Goal: Task Accomplishment & Management: Use online tool/utility

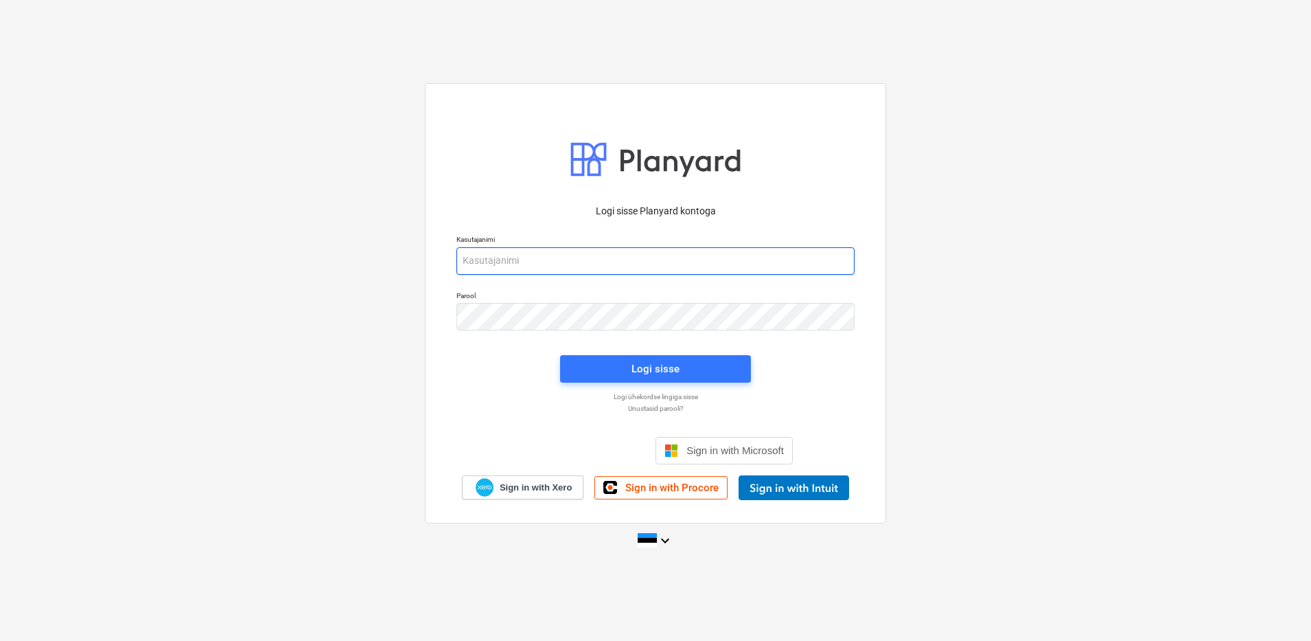
click at [474, 249] on input "email" at bounding box center [656, 260] width 398 height 27
type input "[EMAIL_ADDRESS][DOMAIN_NAME]"
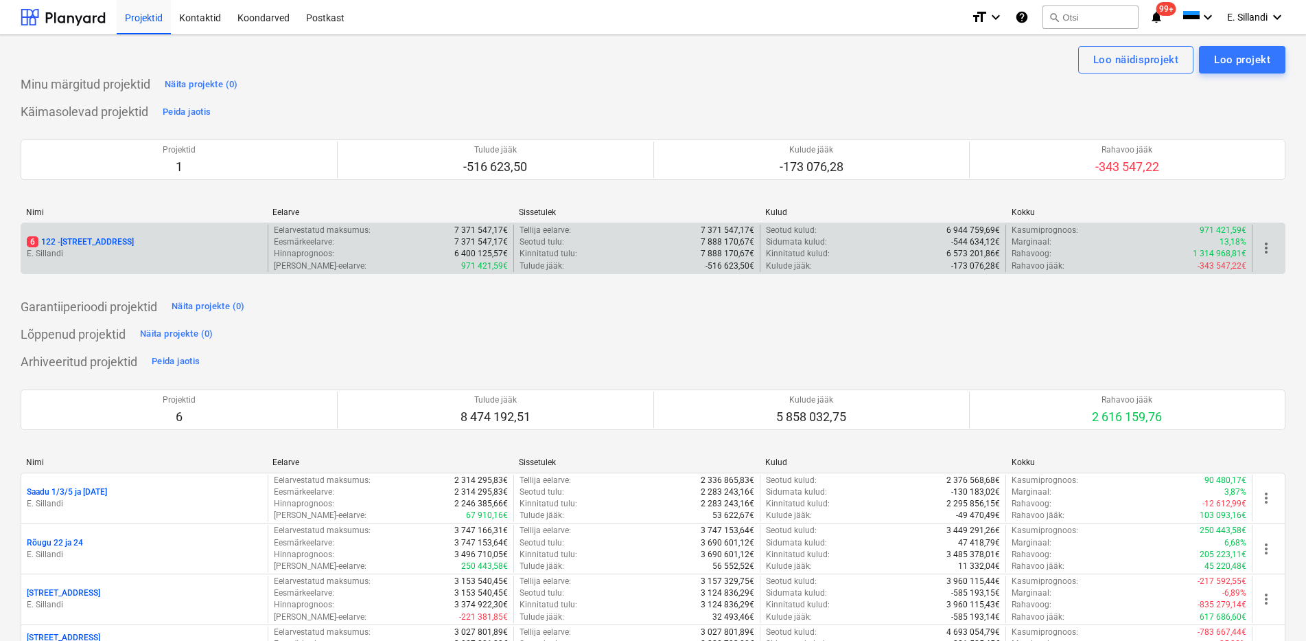
click at [137, 244] on div "6 122 - [STREET_ADDRESS]" at bounding box center [144, 242] width 235 height 12
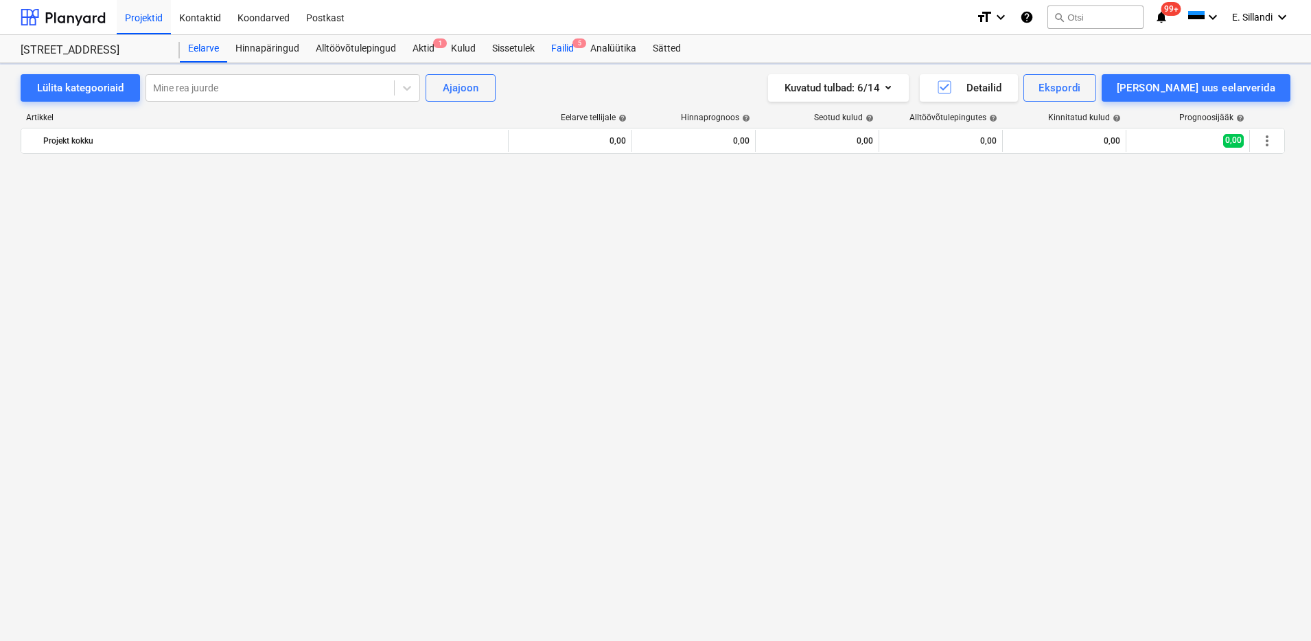
click at [551, 47] on div "Failid 5" at bounding box center [562, 48] width 39 height 27
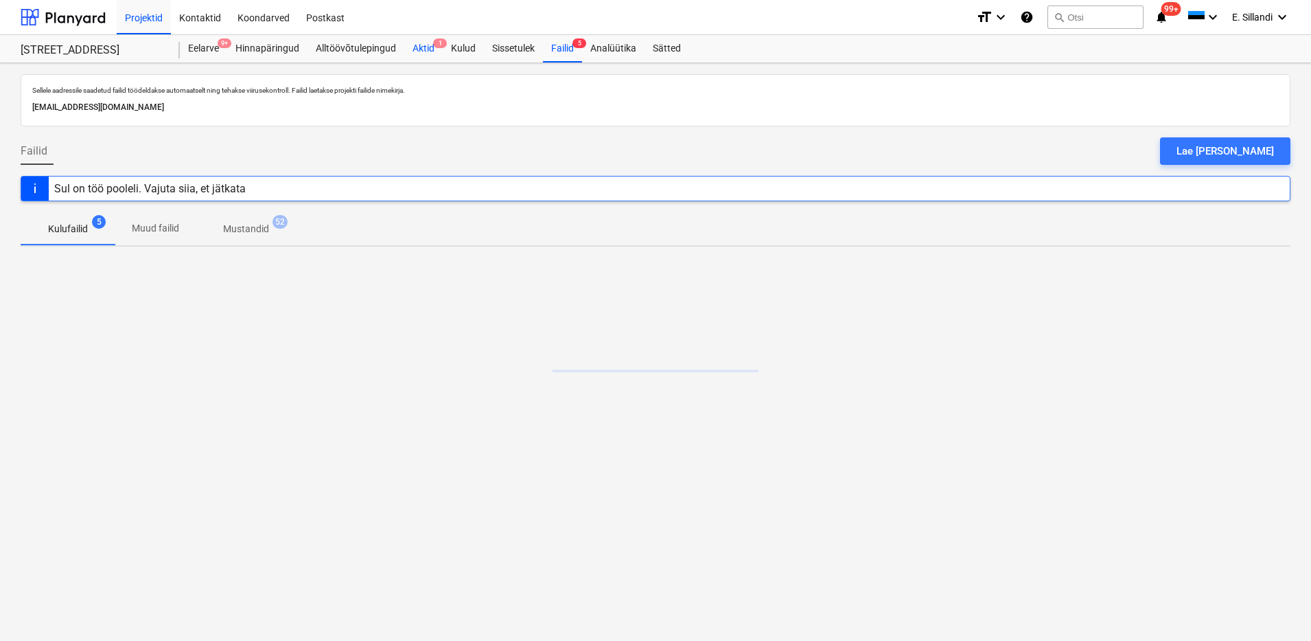
click at [411, 57] on div "Aktid 1" at bounding box center [423, 48] width 38 height 27
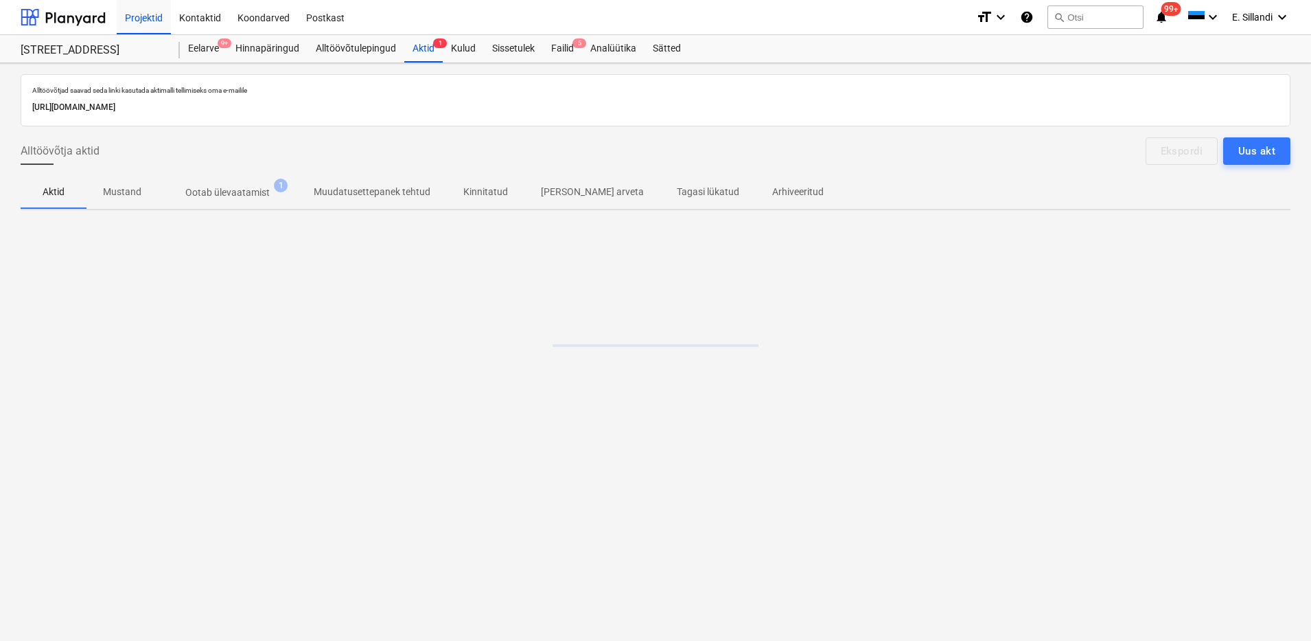
click at [240, 190] on p "Ootab ülevaatamist" at bounding box center [227, 192] width 84 height 14
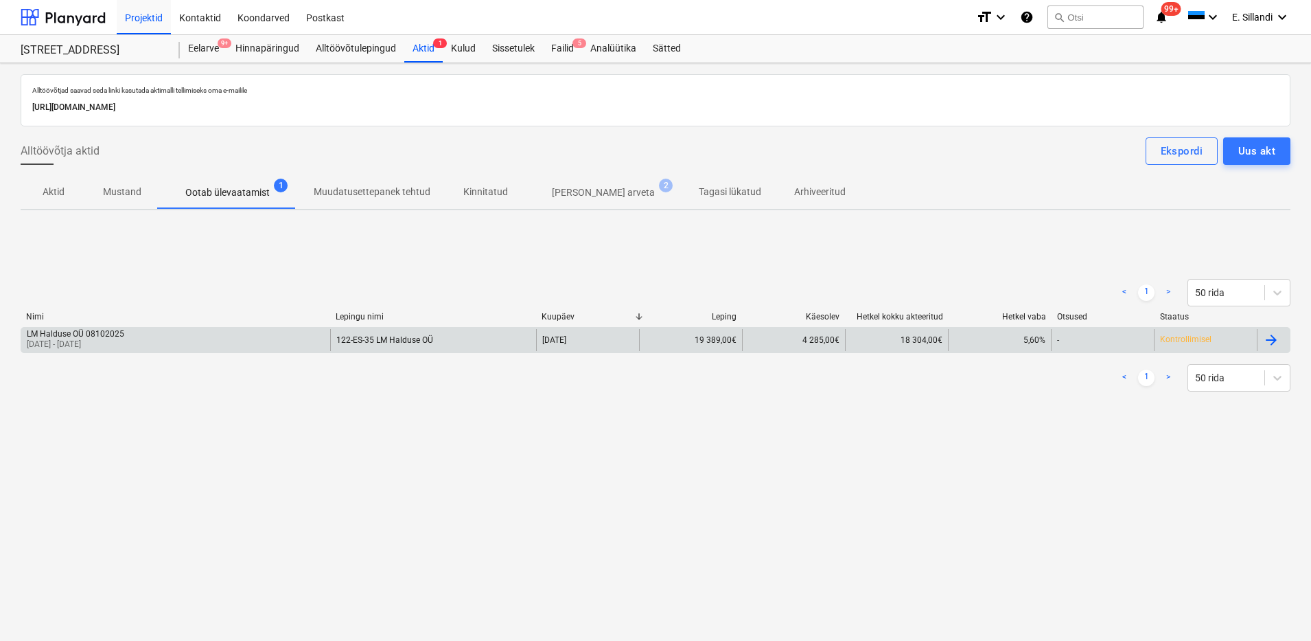
click at [133, 340] on div "LM Halduse OÜ 08102025 [DATE] - [DATE]" at bounding box center [175, 340] width 309 height 22
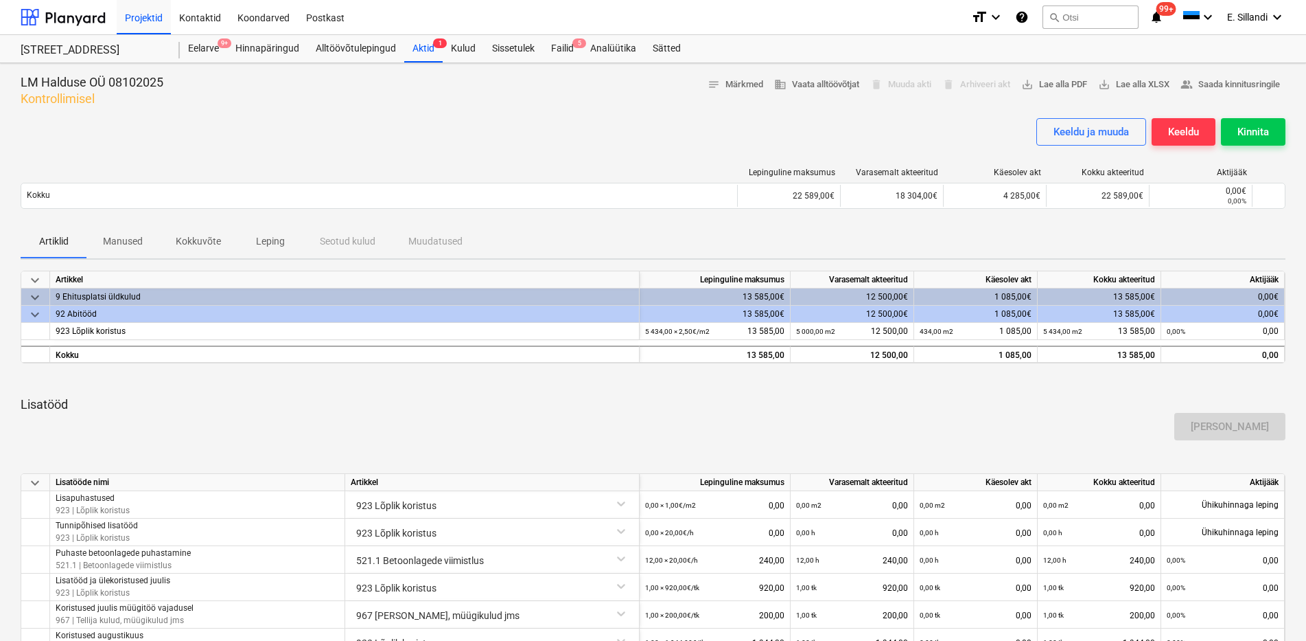
click at [1221, 69] on div "LM Halduse OÜ 08102025 Kontrollimisel notes Märkmed business Vaata alltöövõtjat…" at bounding box center [653, 505] width 1306 height 885
click at [1218, 84] on span "people_alt Saada kinnitusringile" at bounding box center [1231, 85] width 100 height 16
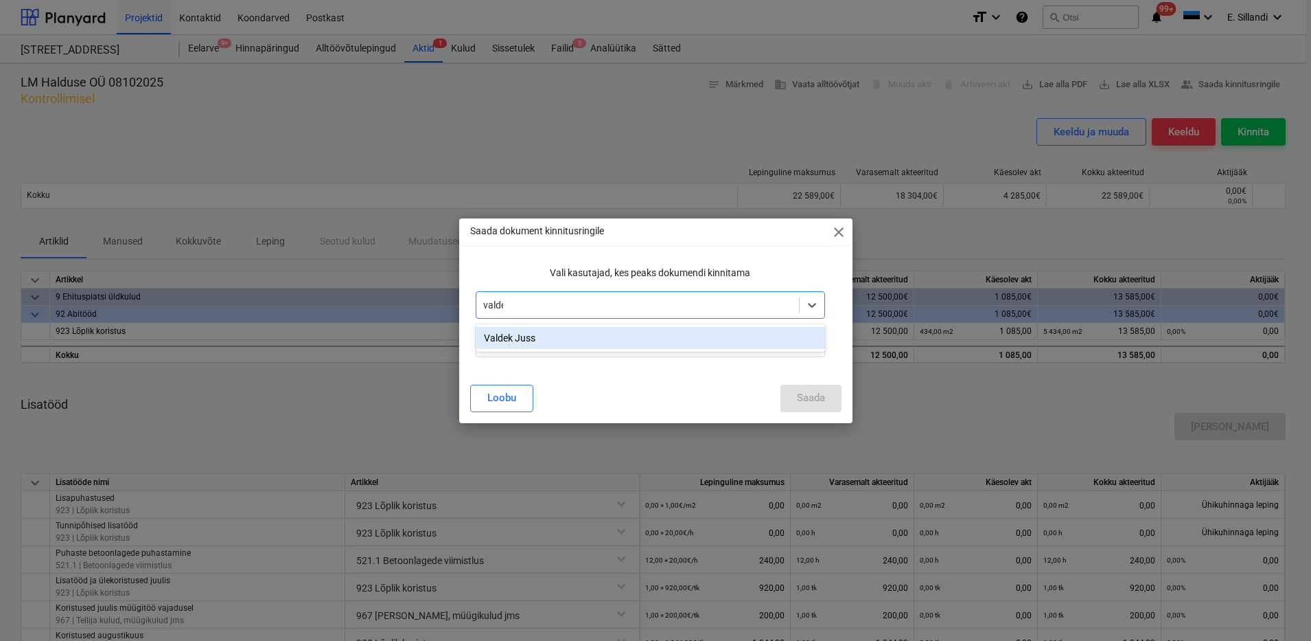
type input "valdek"
click at [513, 339] on div "Valdek Juss" at bounding box center [650, 338] width 349 height 22
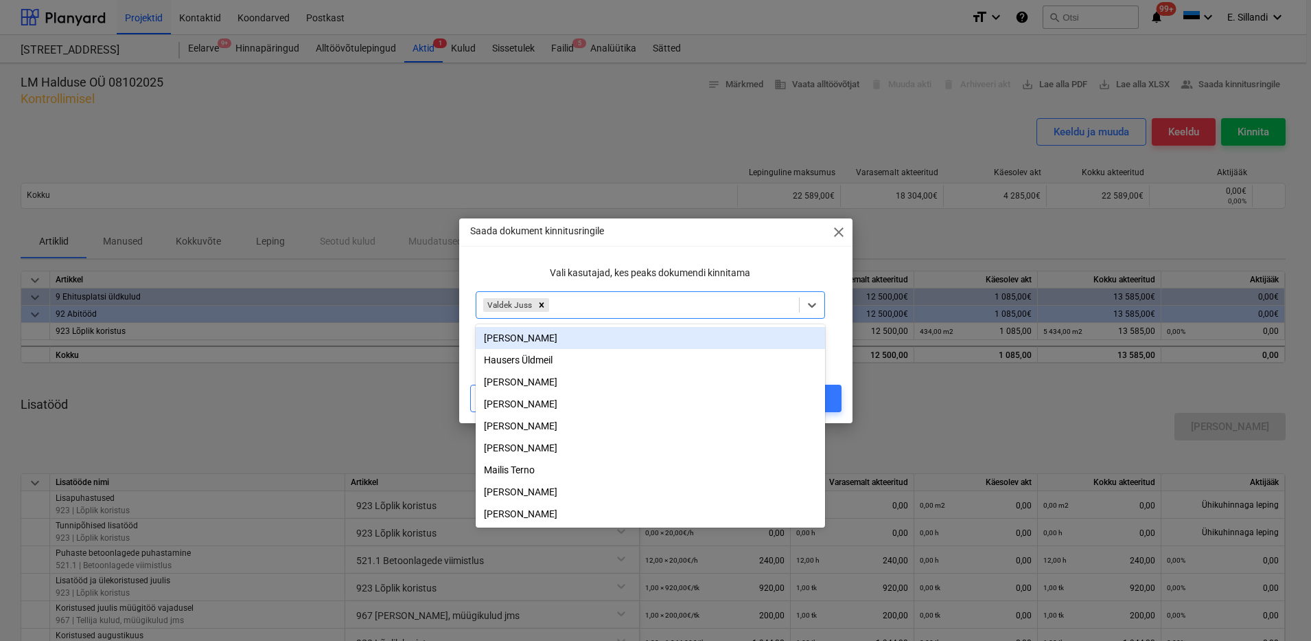
click at [762, 272] on p "Vali kasutajad, kes peaks dokumendi kinnitama" at bounding box center [650, 273] width 349 height 14
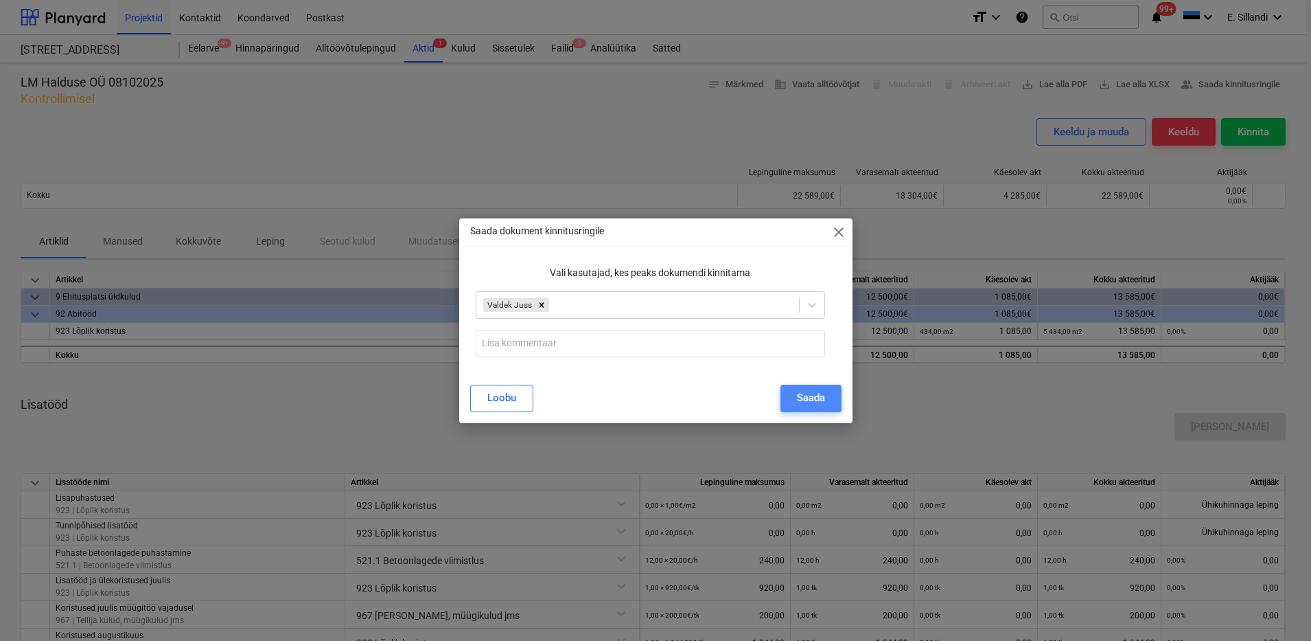
click at [811, 398] on div "Saada" at bounding box center [811, 398] width 28 height 18
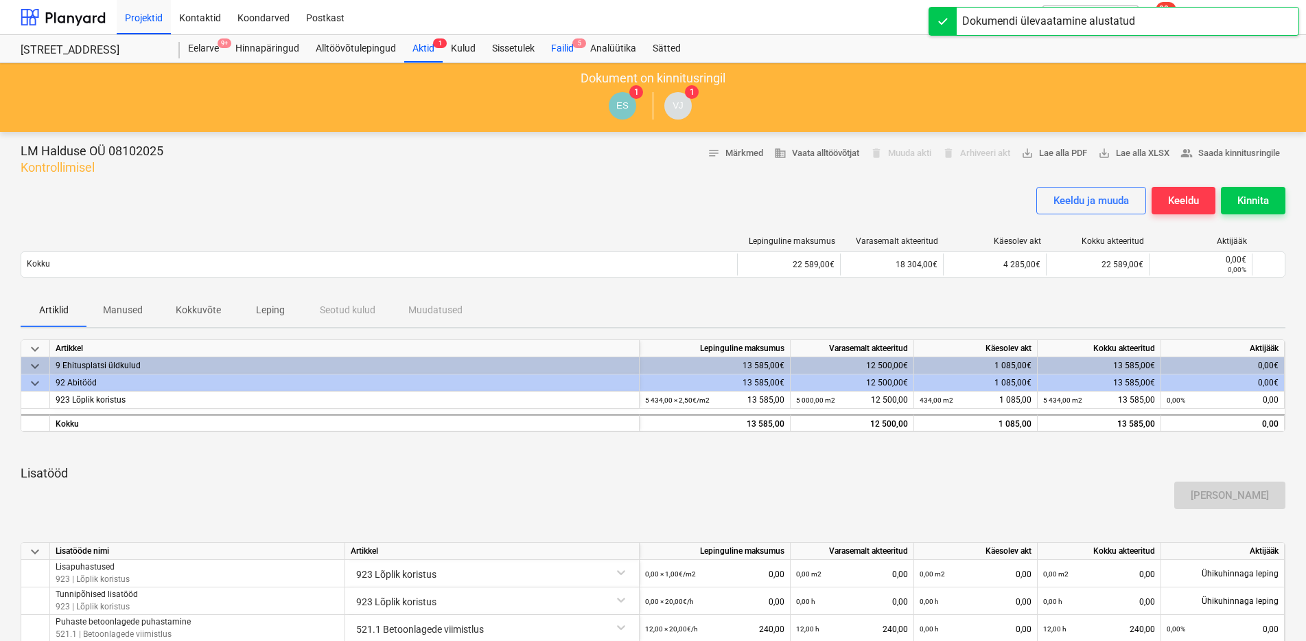
click at [556, 41] on div "Failid 5" at bounding box center [562, 48] width 39 height 27
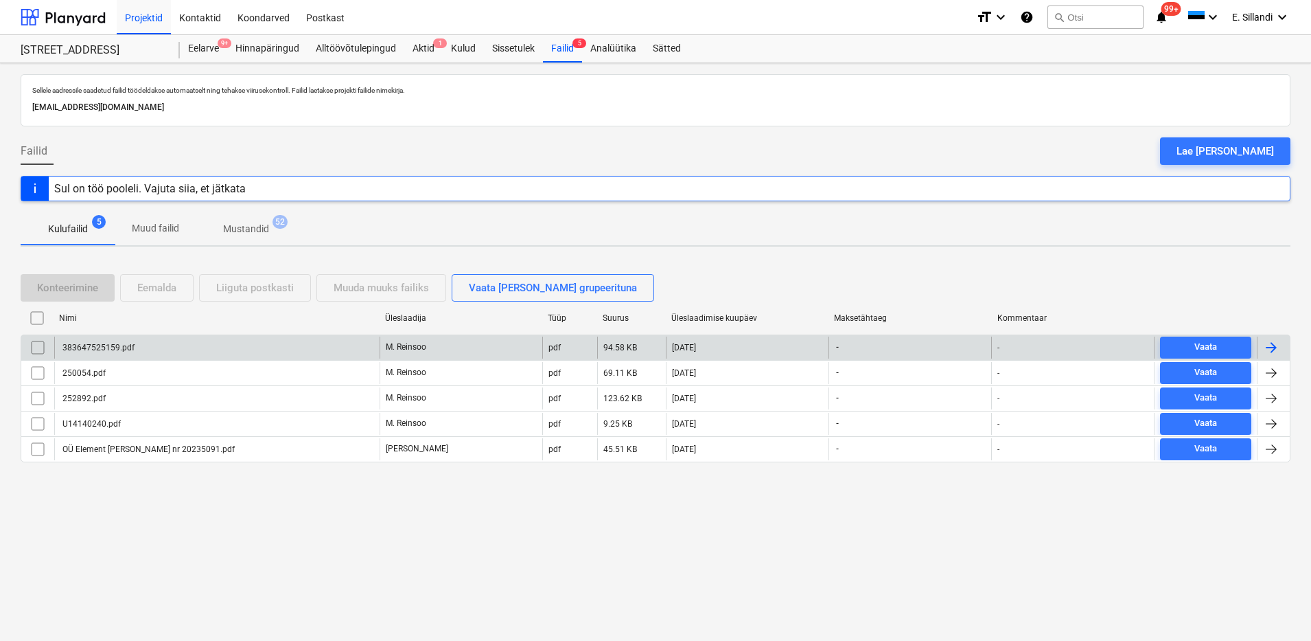
click at [159, 356] on div "383647525159.pdf" at bounding box center [216, 347] width 325 height 22
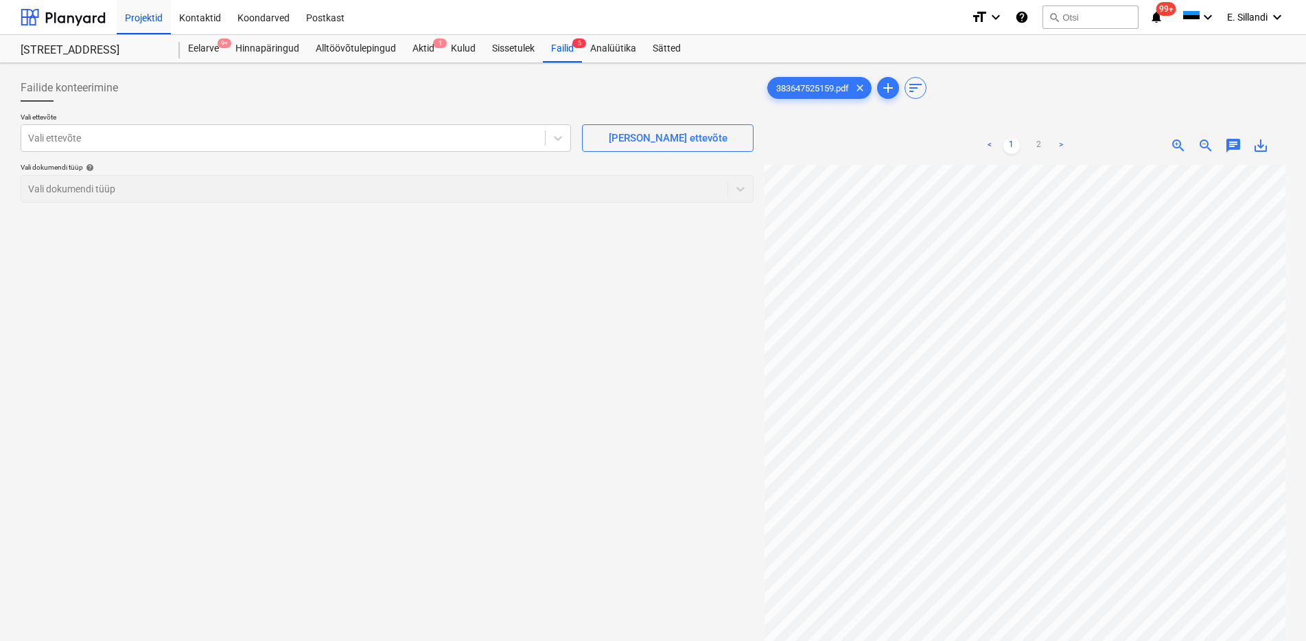
scroll to position [275, 100]
click at [609, 425] on div "Failide konteerimine Vali ettevõte Vali ettevõte [PERSON_NAME] uus ettevõte Val…" at bounding box center [387, 421] width 744 height 704
click at [1041, 146] on link "2" at bounding box center [1039, 145] width 16 height 16
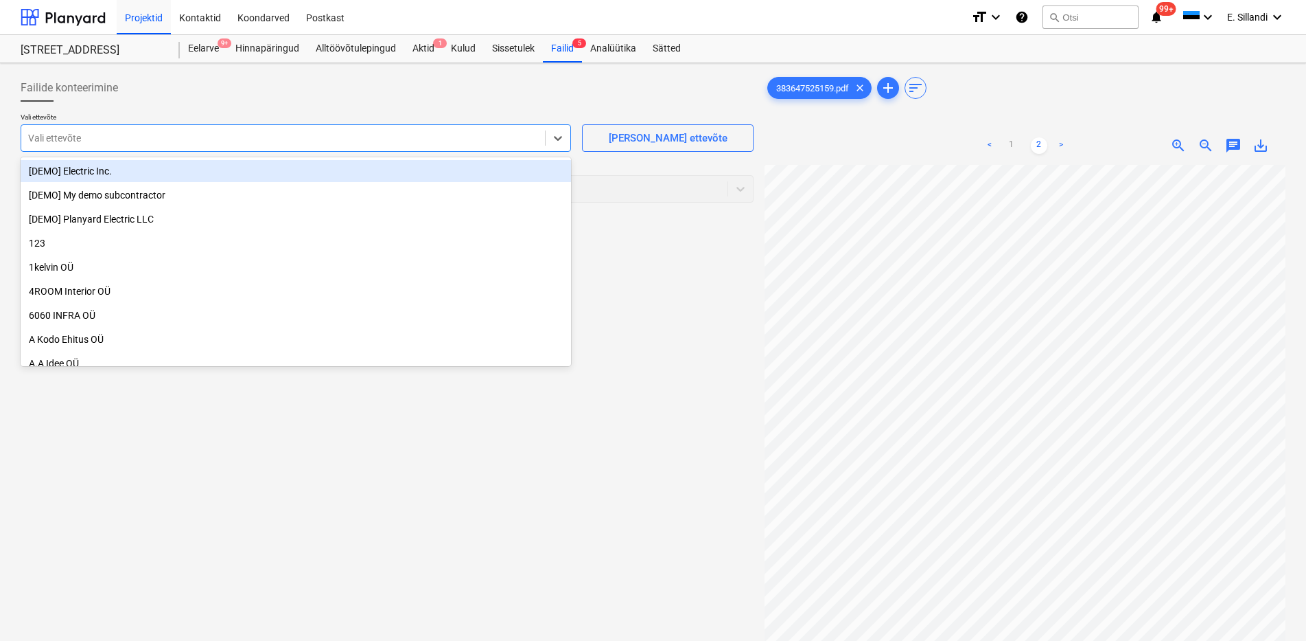
click at [200, 141] on div at bounding box center [283, 138] width 510 height 14
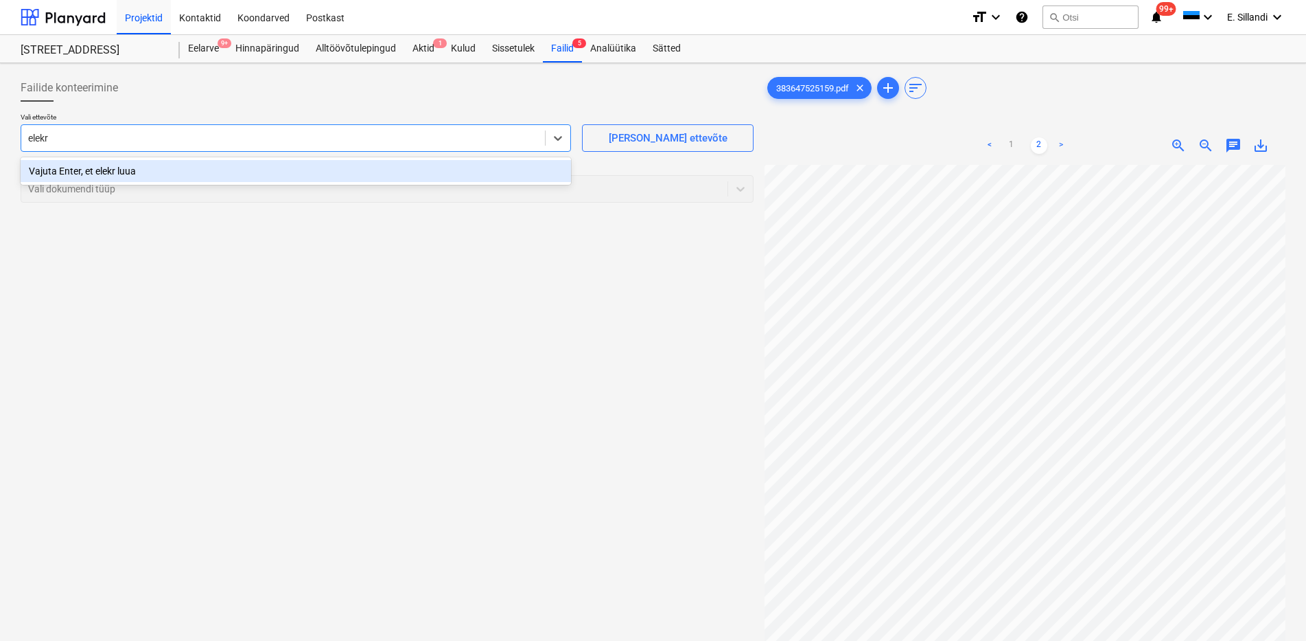
type input "elekr"
click at [436, 418] on div "Failide konteerimine Vali ettevõte option Vajuta Enter, et elekr luua focused, …" at bounding box center [387, 421] width 744 height 704
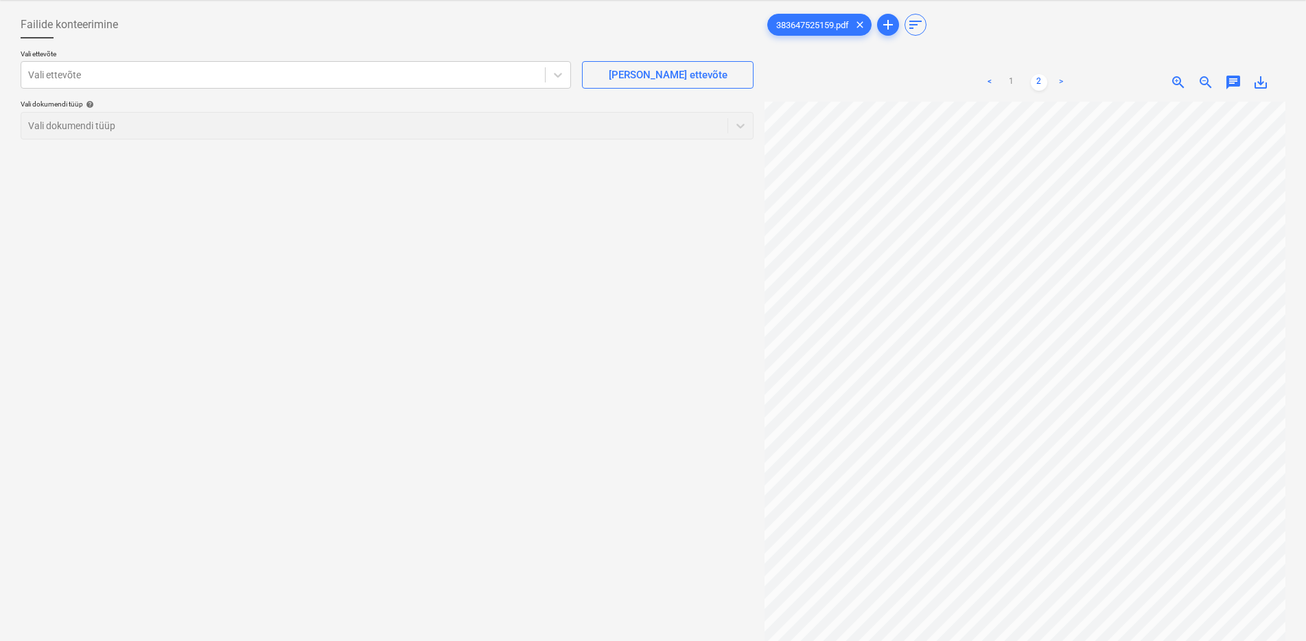
scroll to position [137, 0]
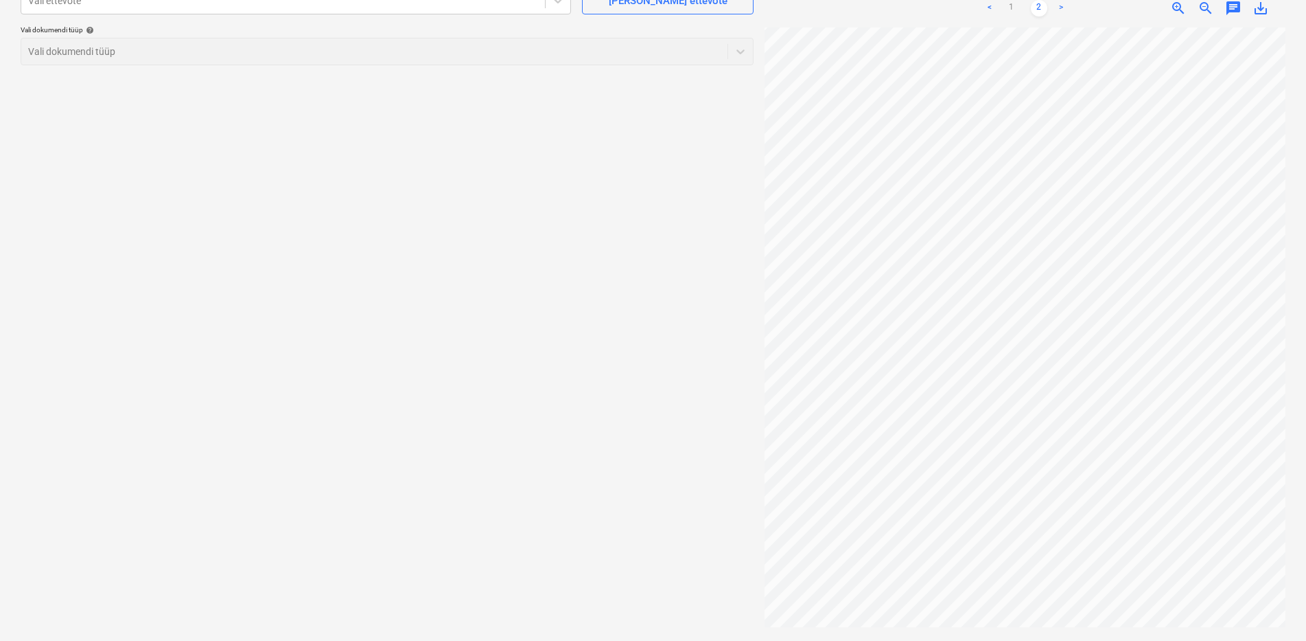
click at [746, 427] on div "Failide konteerimine Vali ettevõte Vali ettevõte [PERSON_NAME] uus ettevõte Val…" at bounding box center [653, 283] width 1276 height 704
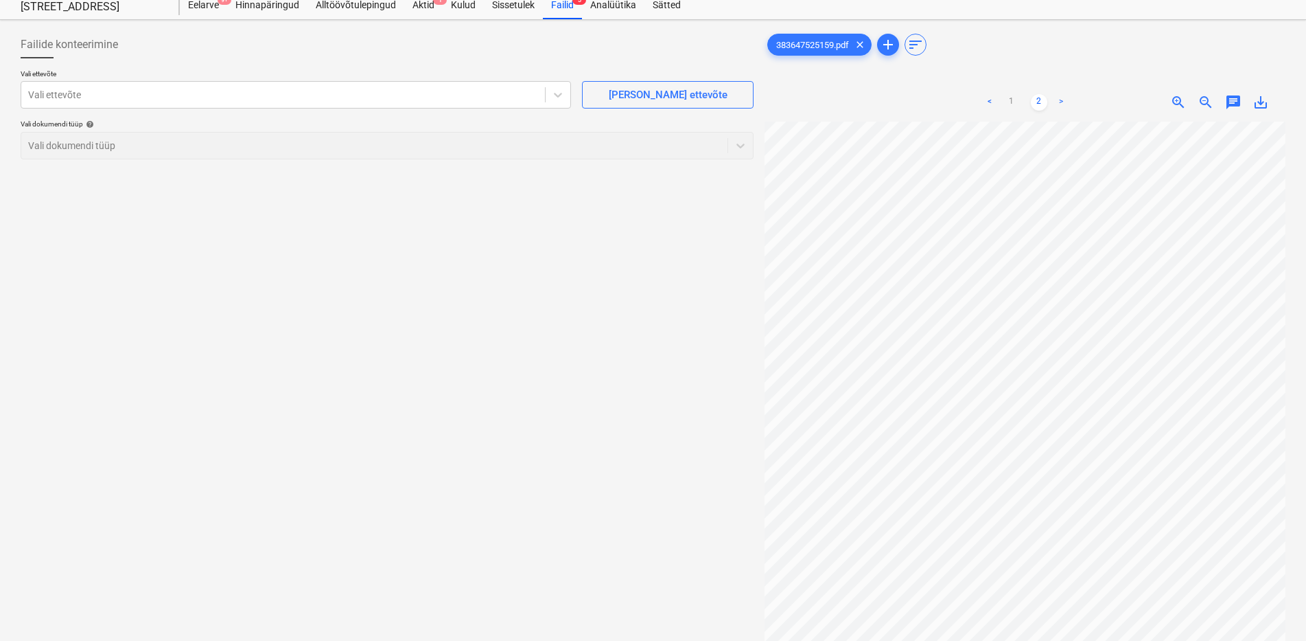
scroll to position [0, 0]
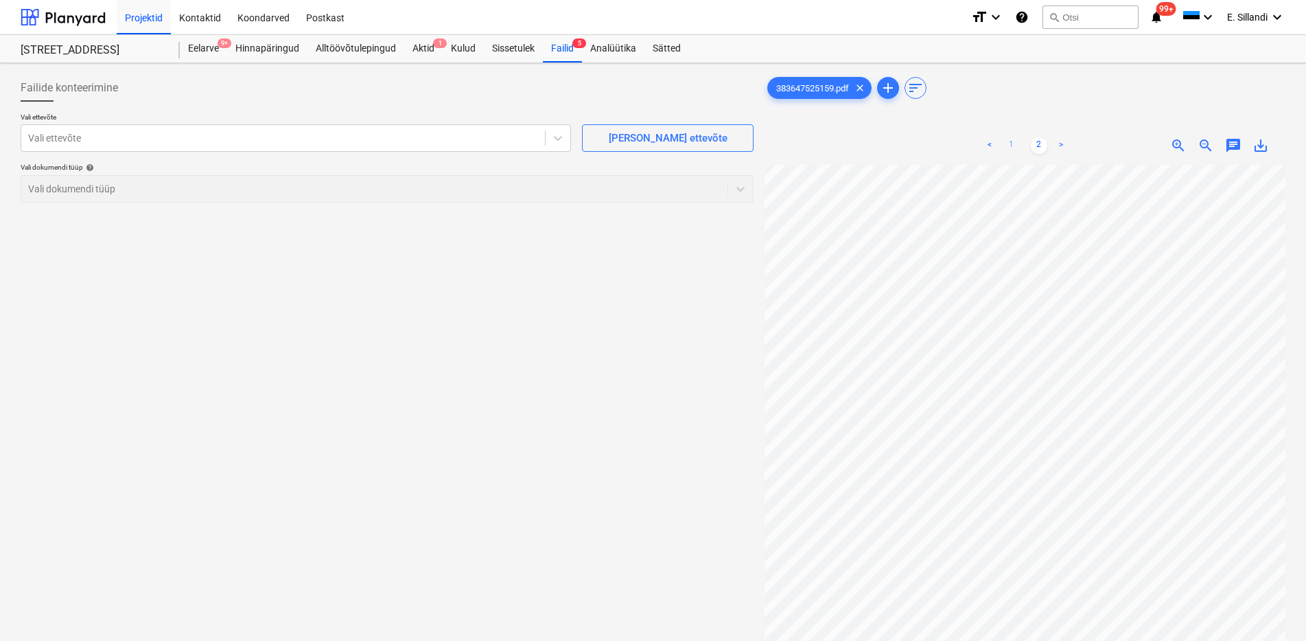
click at [1017, 141] on link "1" at bounding box center [1012, 145] width 16 height 16
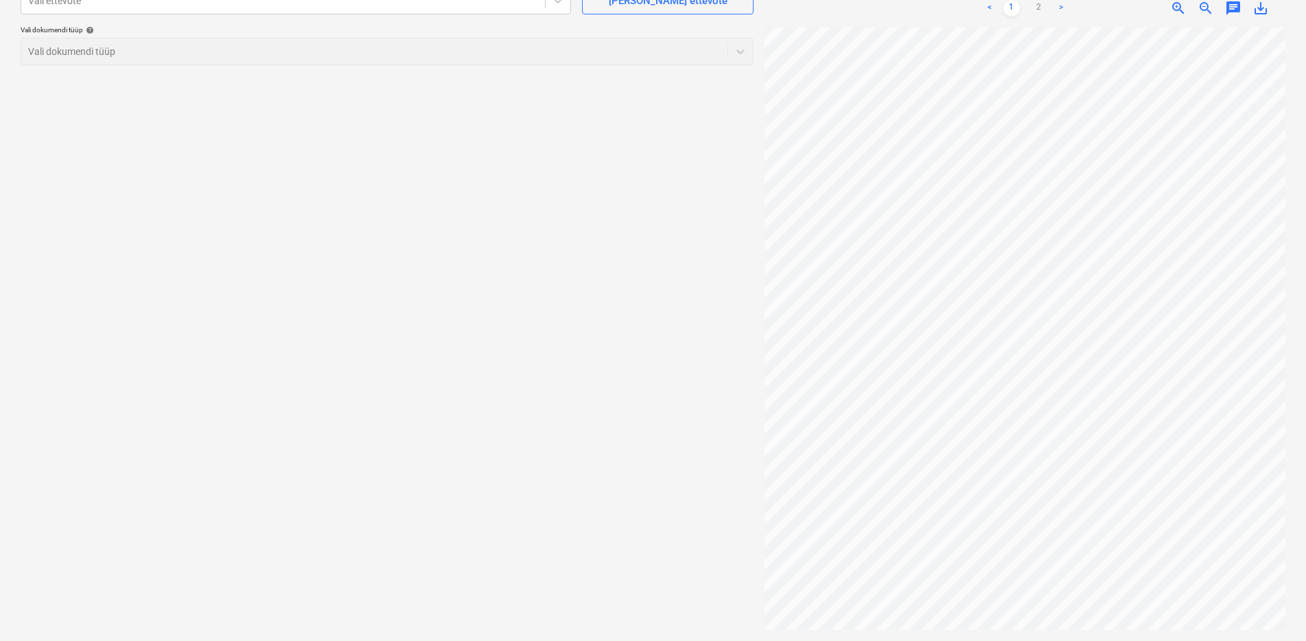
scroll to position [275, 0]
click at [138, 11] on div "Vali ettevõte" at bounding box center [296, 0] width 551 height 27
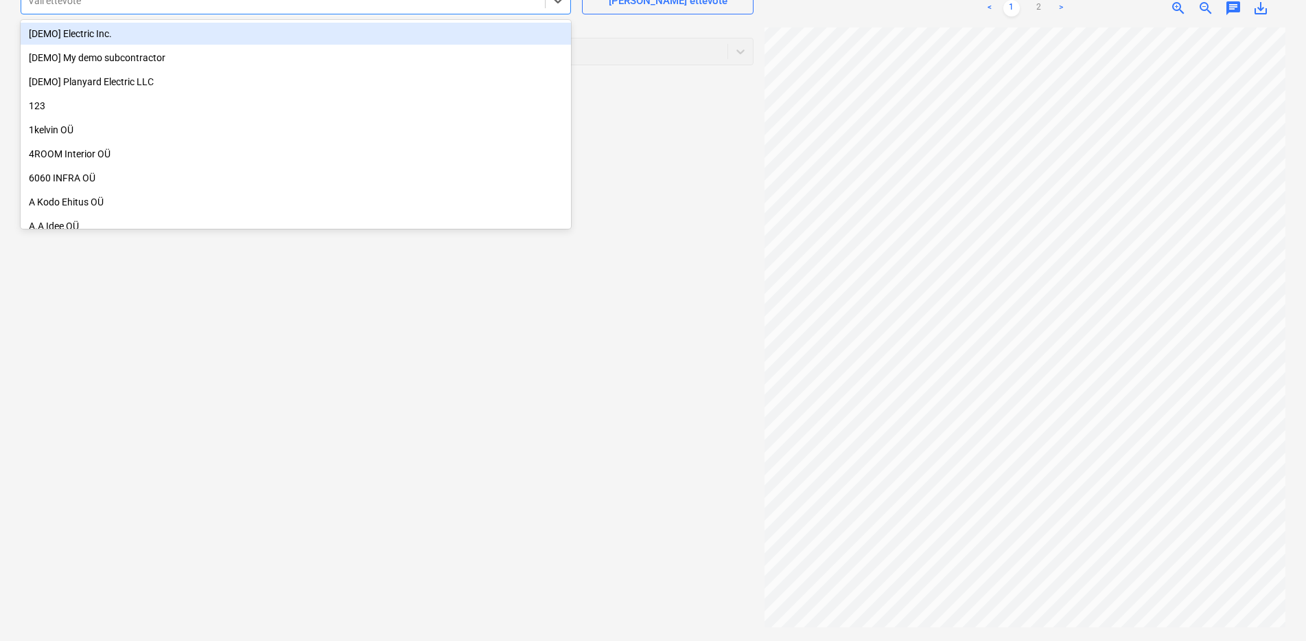
scroll to position [133, 0]
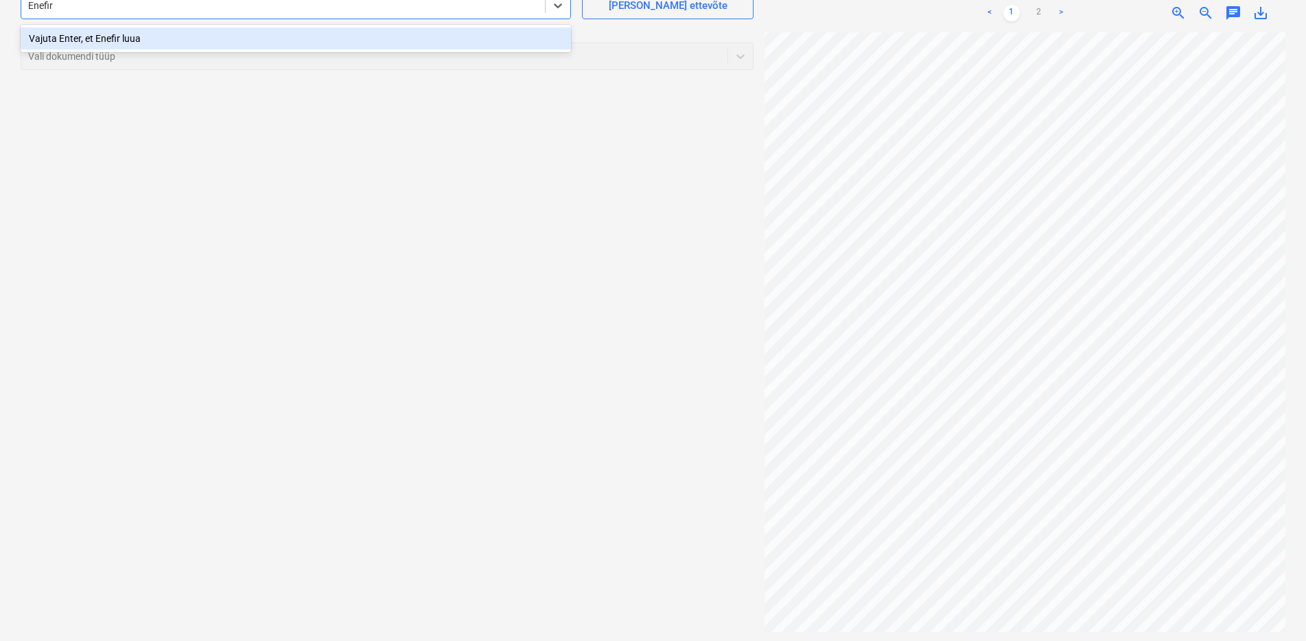
type input "Enefi"
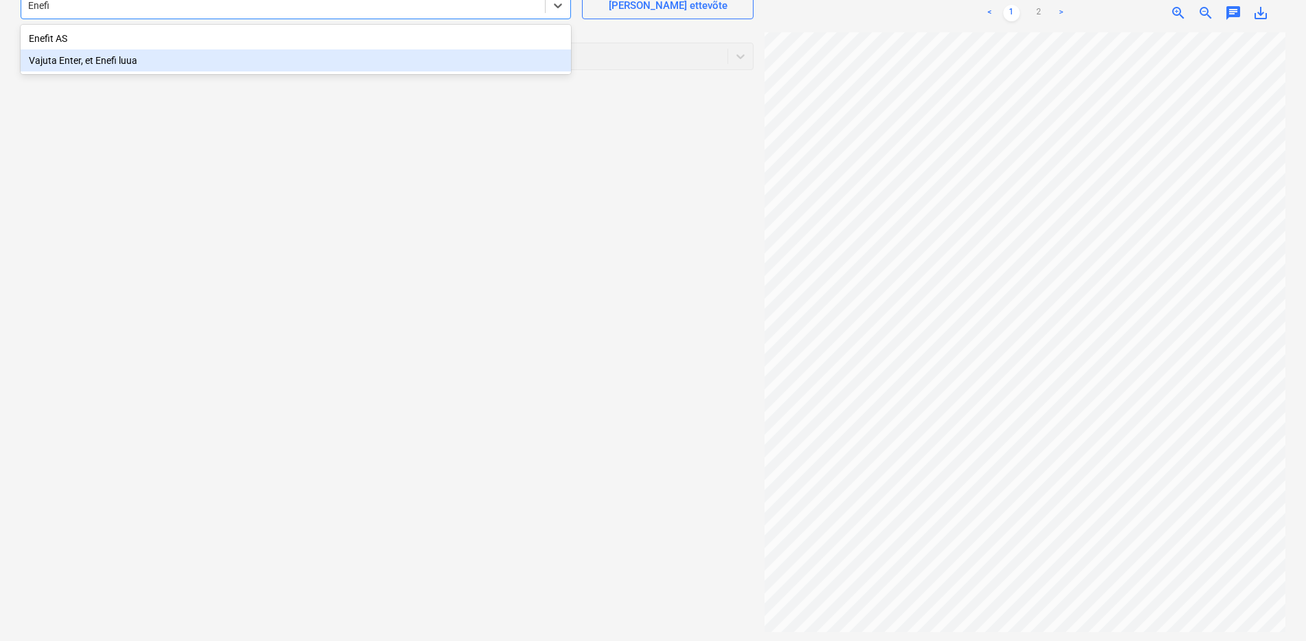
click at [79, 45] on div "Enefit AS" at bounding box center [296, 38] width 551 height 22
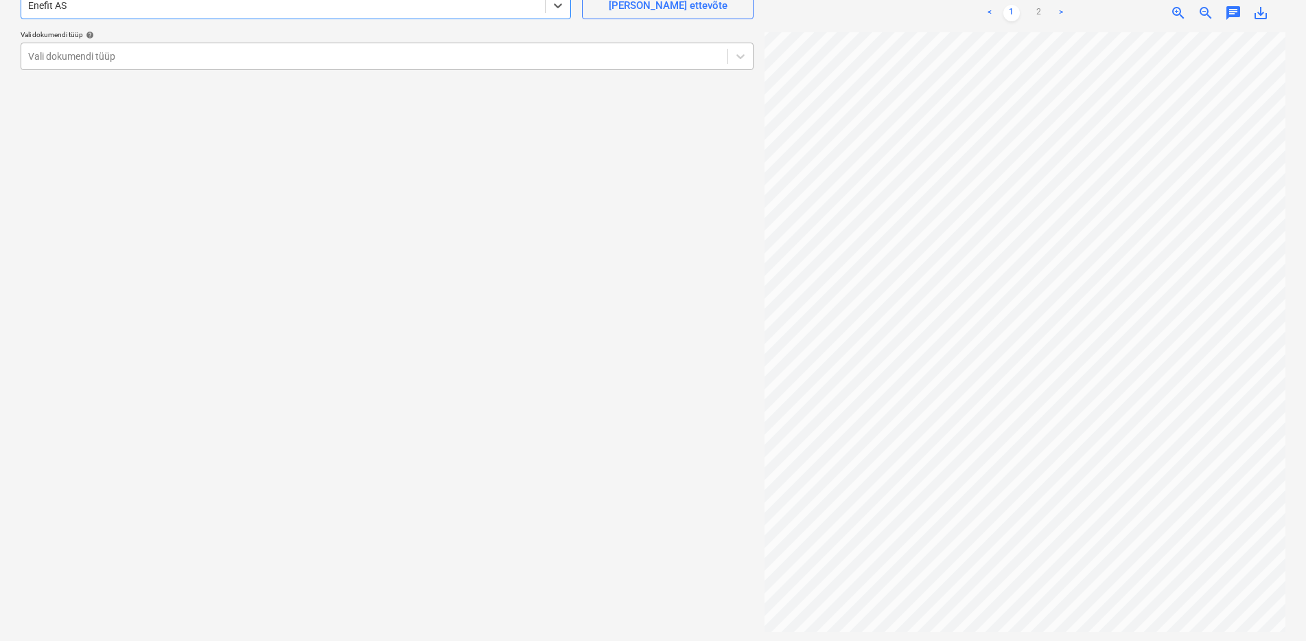
click at [76, 60] on div at bounding box center [374, 56] width 693 height 14
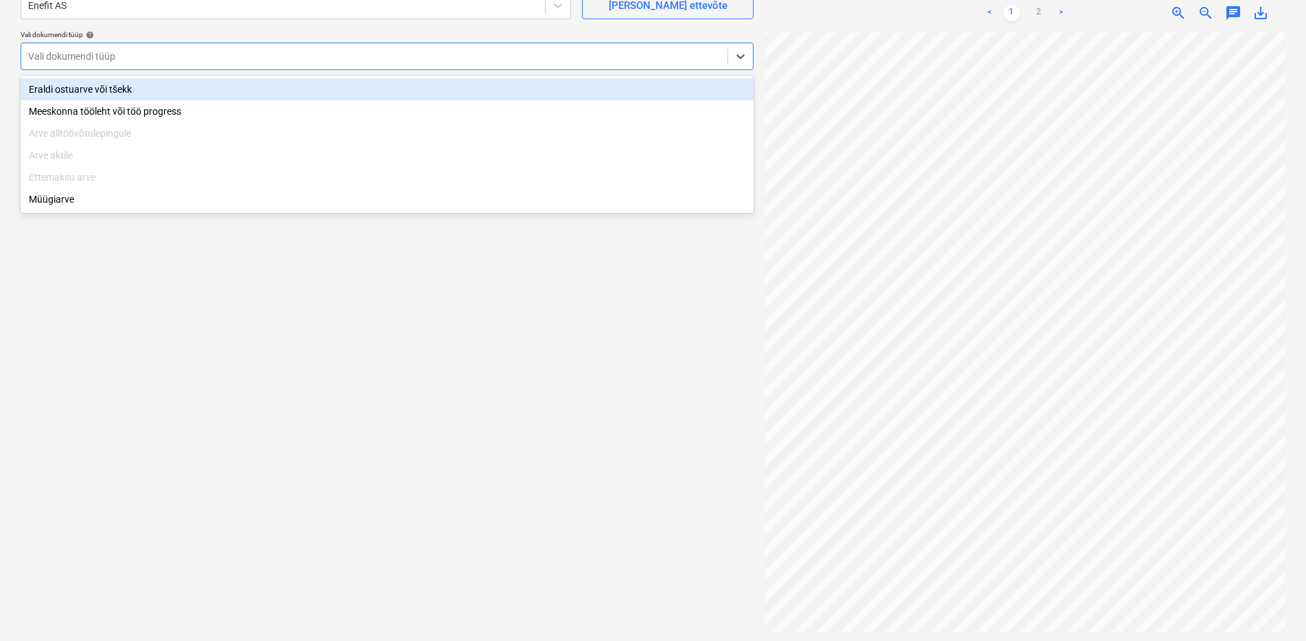
click at [82, 87] on div "Eraldi ostuarve või tšekk" at bounding box center [387, 89] width 733 height 22
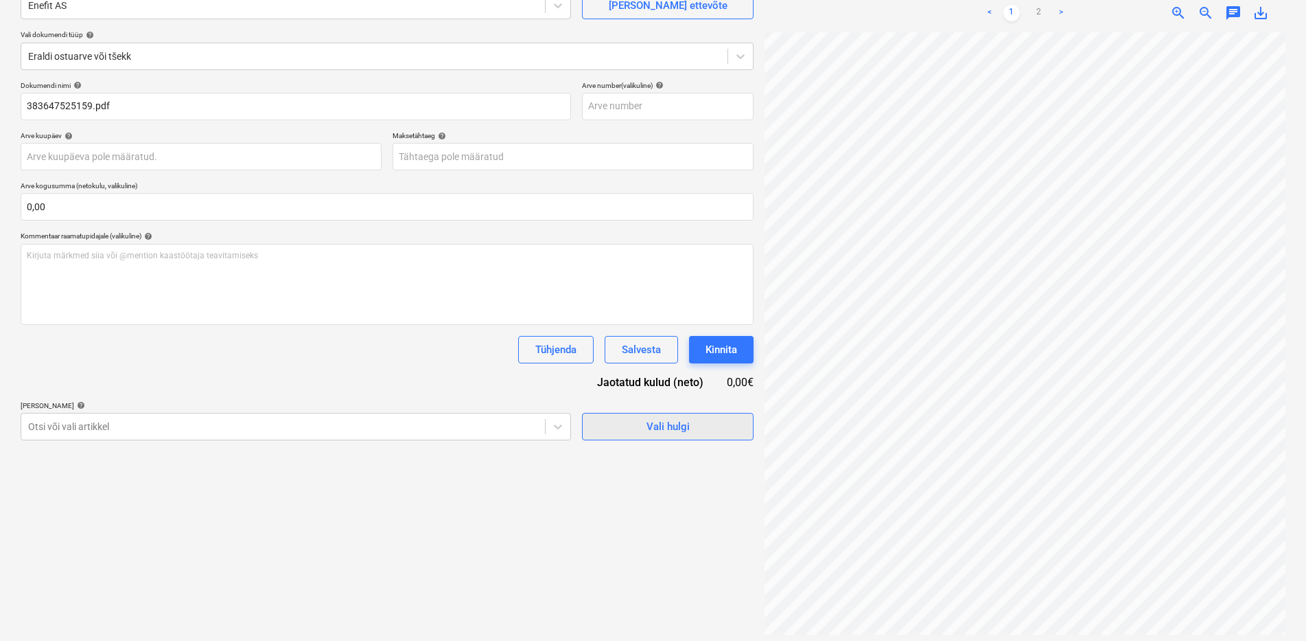
scroll to position [49, 100]
click at [165, 419] on div at bounding box center [283, 426] width 510 height 14
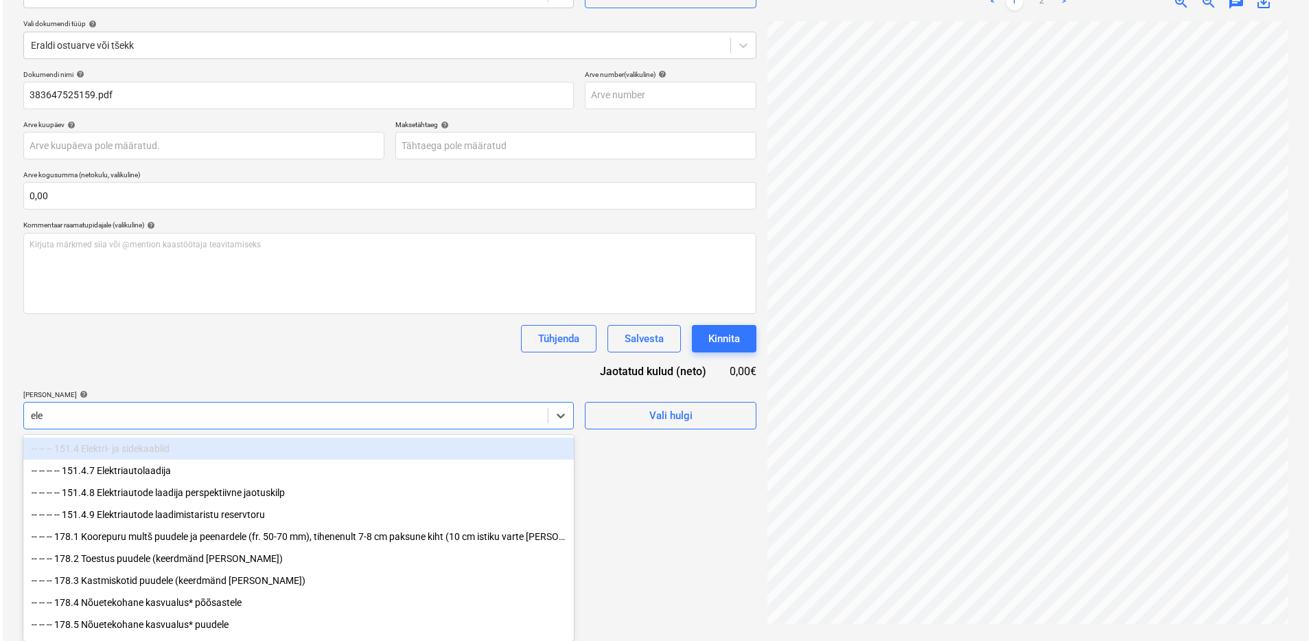
scroll to position [137, 0]
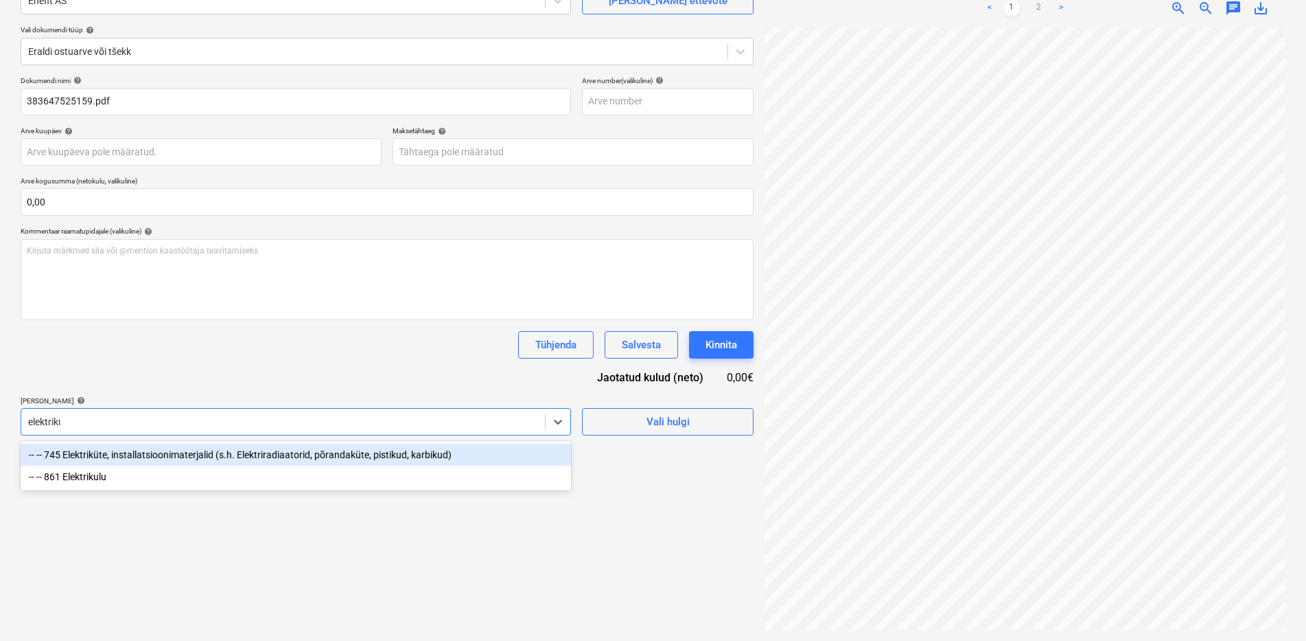
type input "elektrikul"
click at [211, 461] on div "-- -- 861 Elektrikulu" at bounding box center [296, 455] width 551 height 22
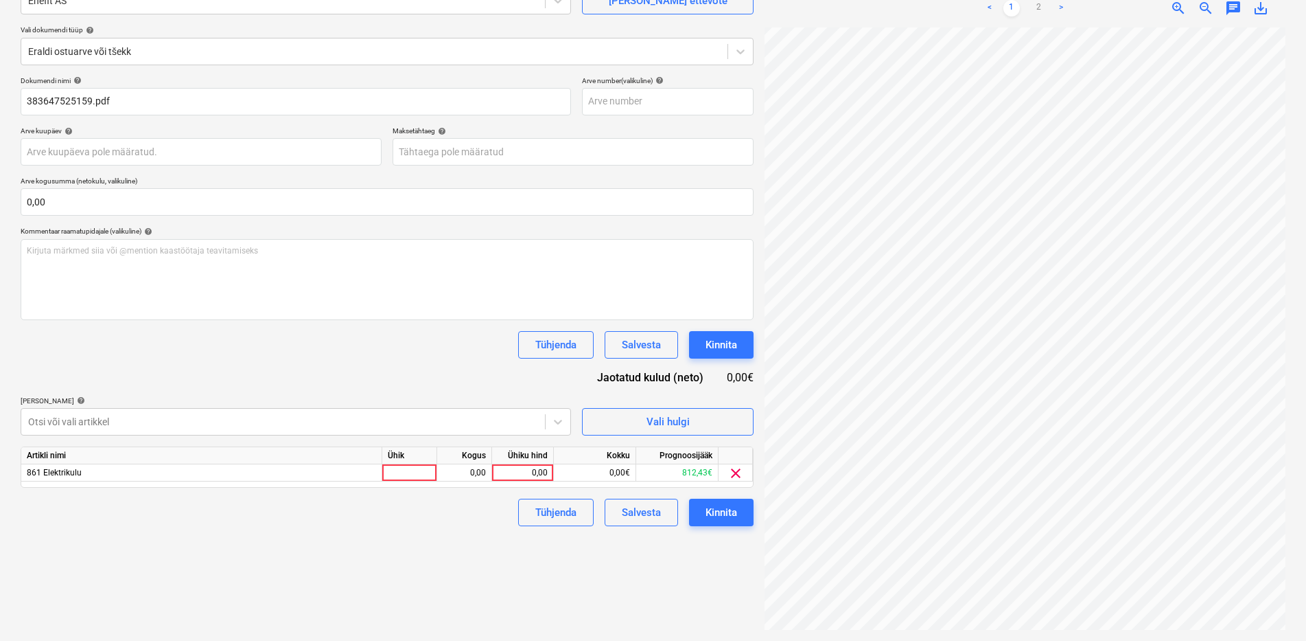
drag, startPoint x: 253, startPoint y: 361, endPoint x: 314, endPoint y: 382, distance: 64.7
click at [256, 360] on div "Dokumendi nimi help 383647525159.pdf Arve number (valikuline) help Arve kuupäev…" at bounding box center [387, 301] width 733 height 450
click at [541, 479] on div "0,00" at bounding box center [523, 472] width 50 height 17
type input "82,56"
click at [387, 562] on div "Failide konteerimine Vali ettevõte Enefit AS [PERSON_NAME] uus ettevõte Vali do…" at bounding box center [387, 283] width 744 height 704
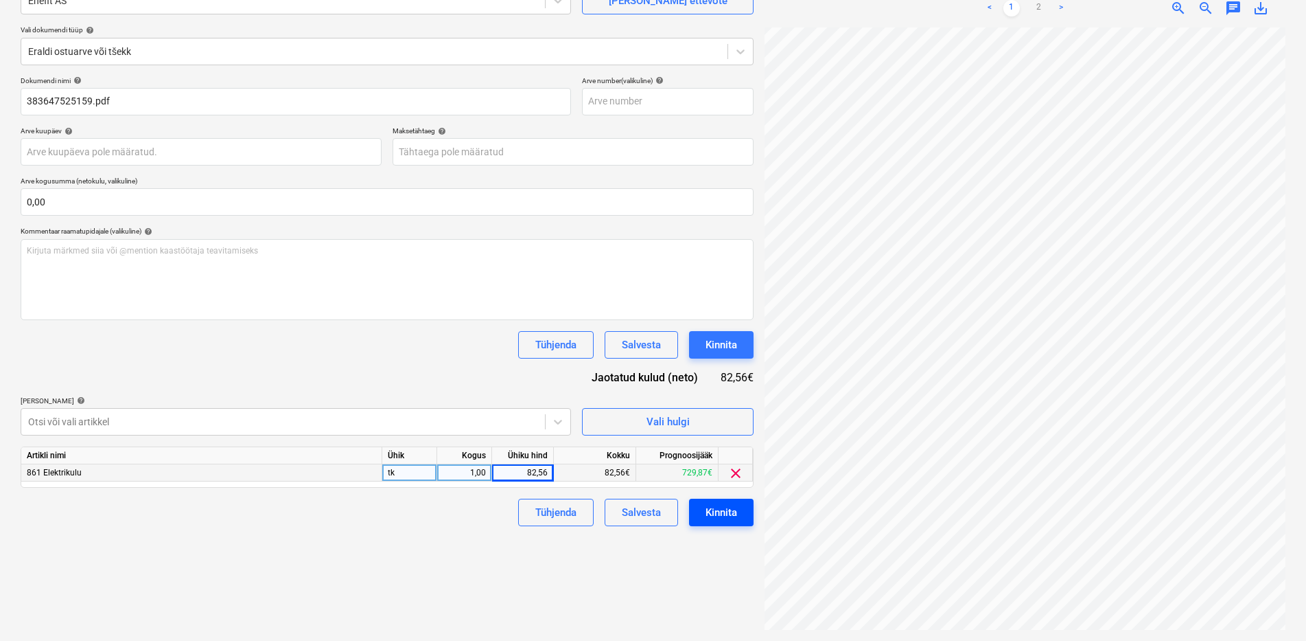
click at [706, 516] on div "Kinnita" at bounding box center [722, 512] width 32 height 18
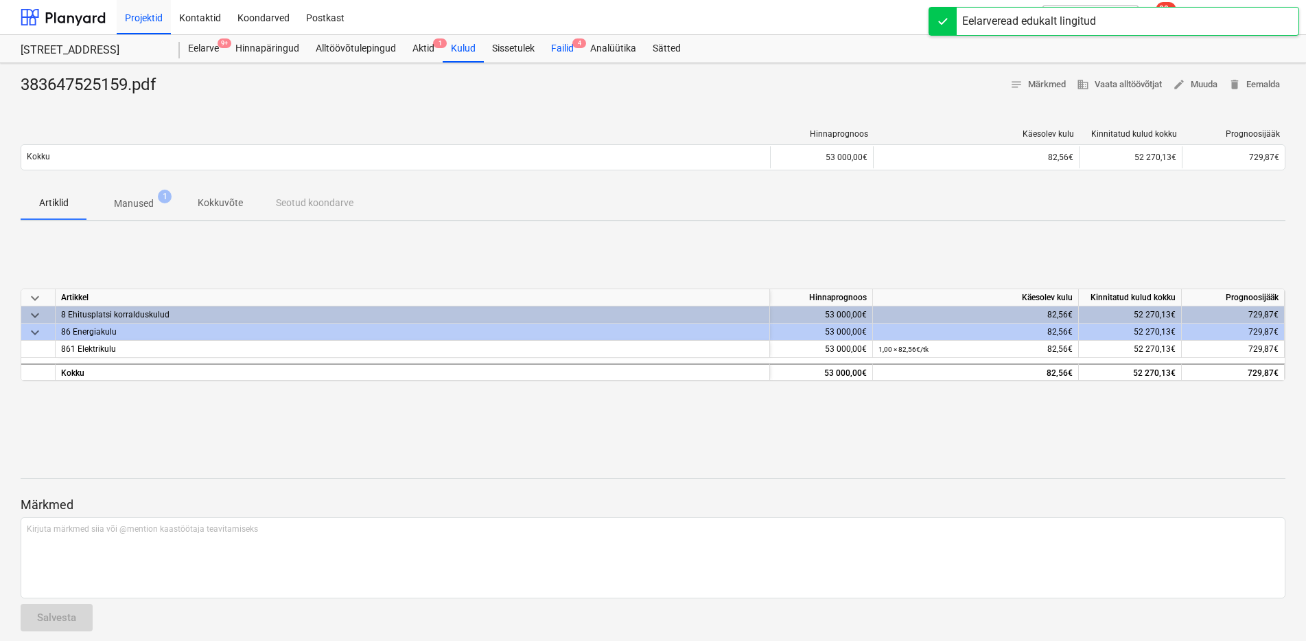
click at [558, 45] on div "Failid 4" at bounding box center [562, 48] width 39 height 27
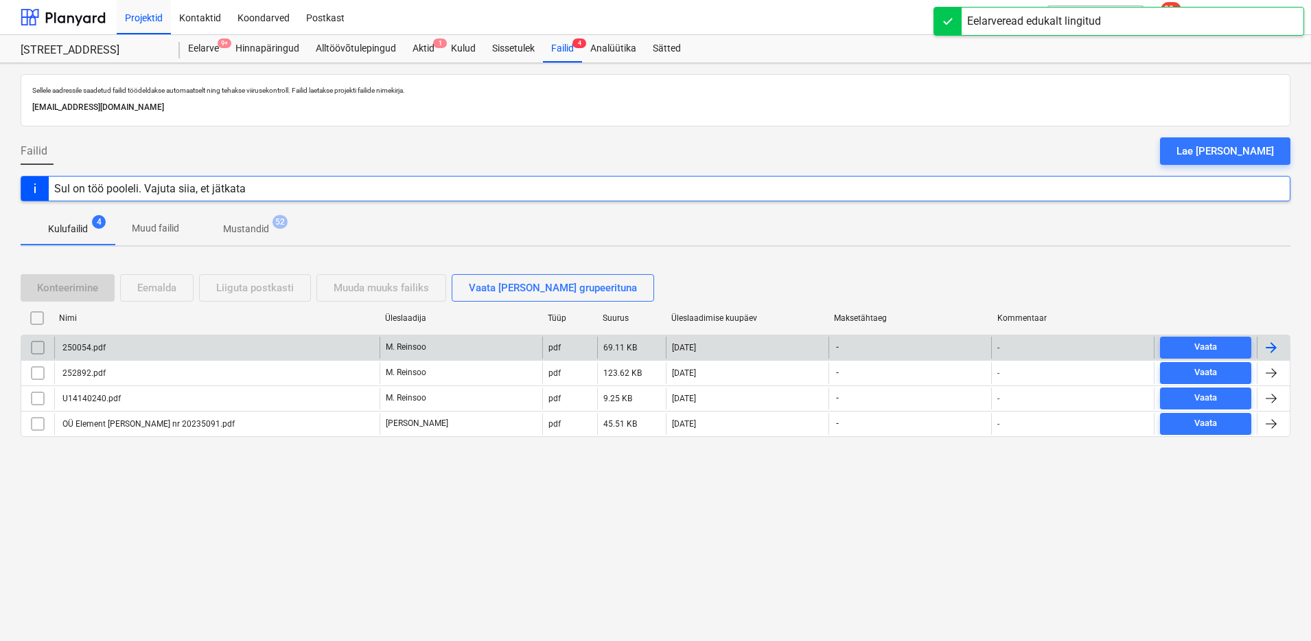
click at [127, 341] on div "250054.pdf" at bounding box center [216, 347] width 325 height 22
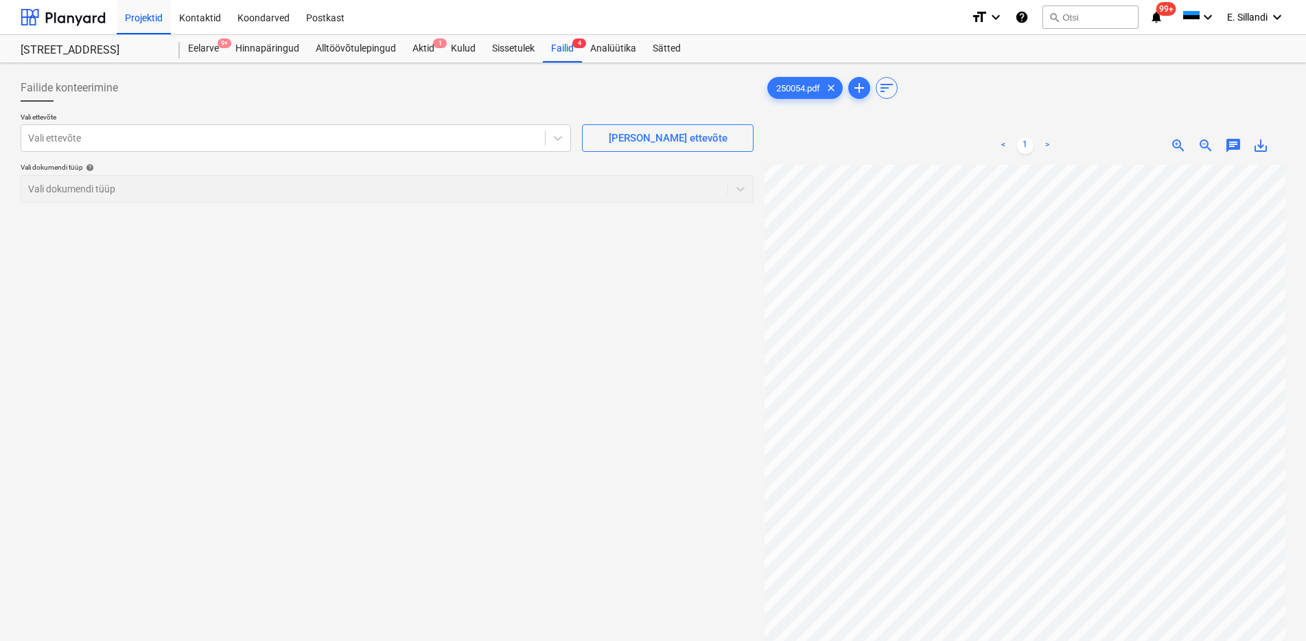
scroll to position [69, 51]
click at [238, 135] on div at bounding box center [283, 138] width 510 height 14
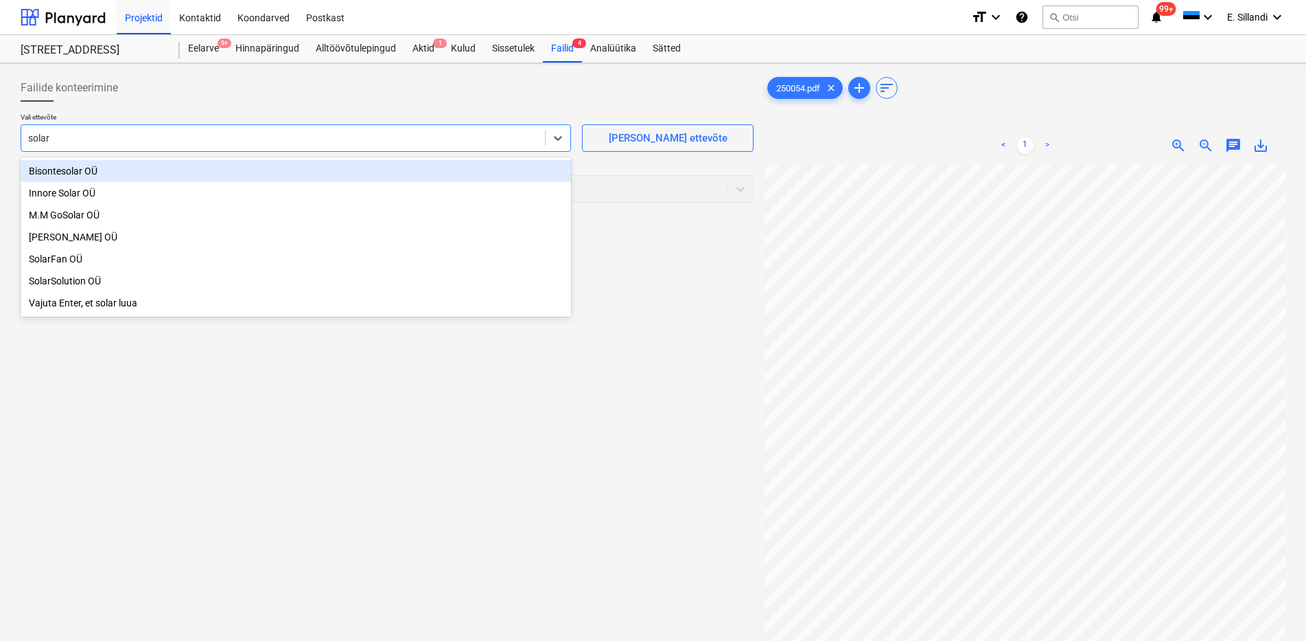
type input "solare"
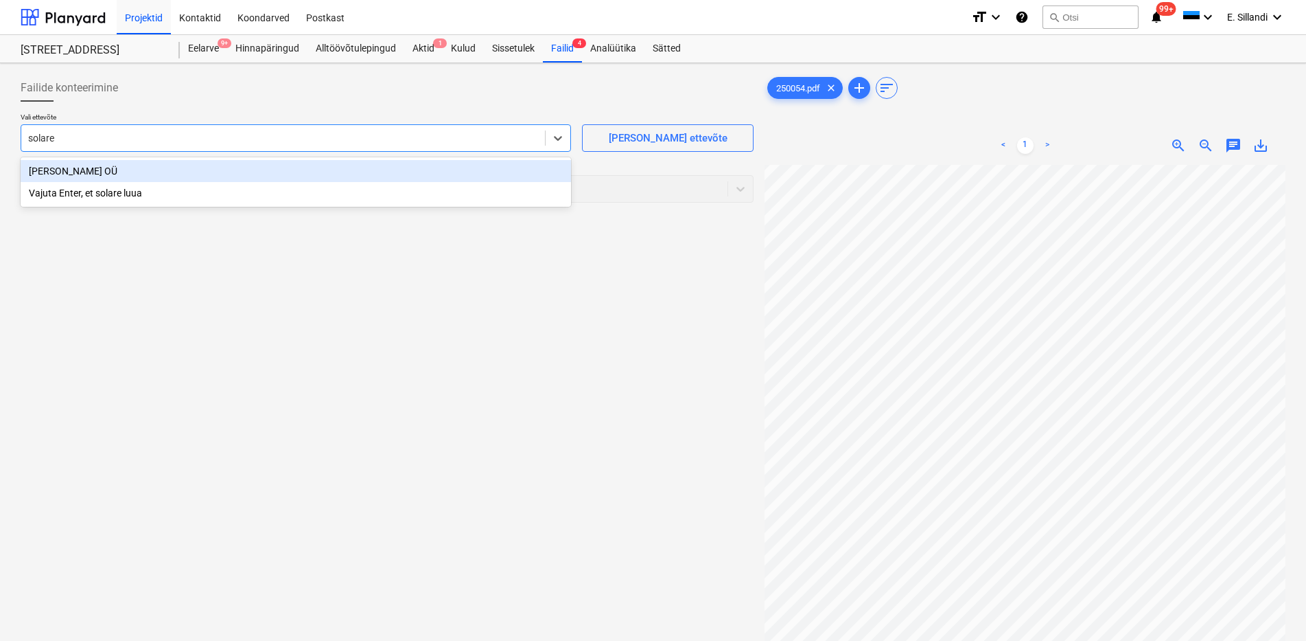
click at [42, 165] on div "[PERSON_NAME] OÜ" at bounding box center [296, 171] width 551 height 22
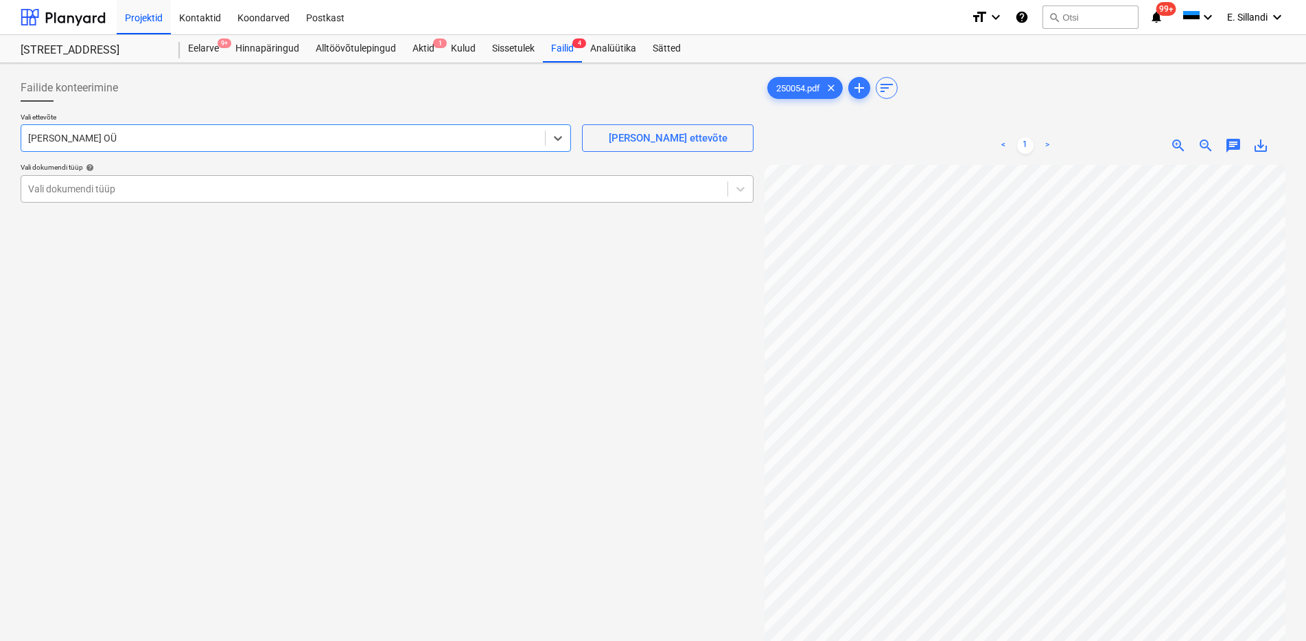
drag, startPoint x: 53, startPoint y: 189, endPoint x: 53, endPoint y: 202, distance: 12.4
click at [54, 189] on div at bounding box center [374, 189] width 693 height 14
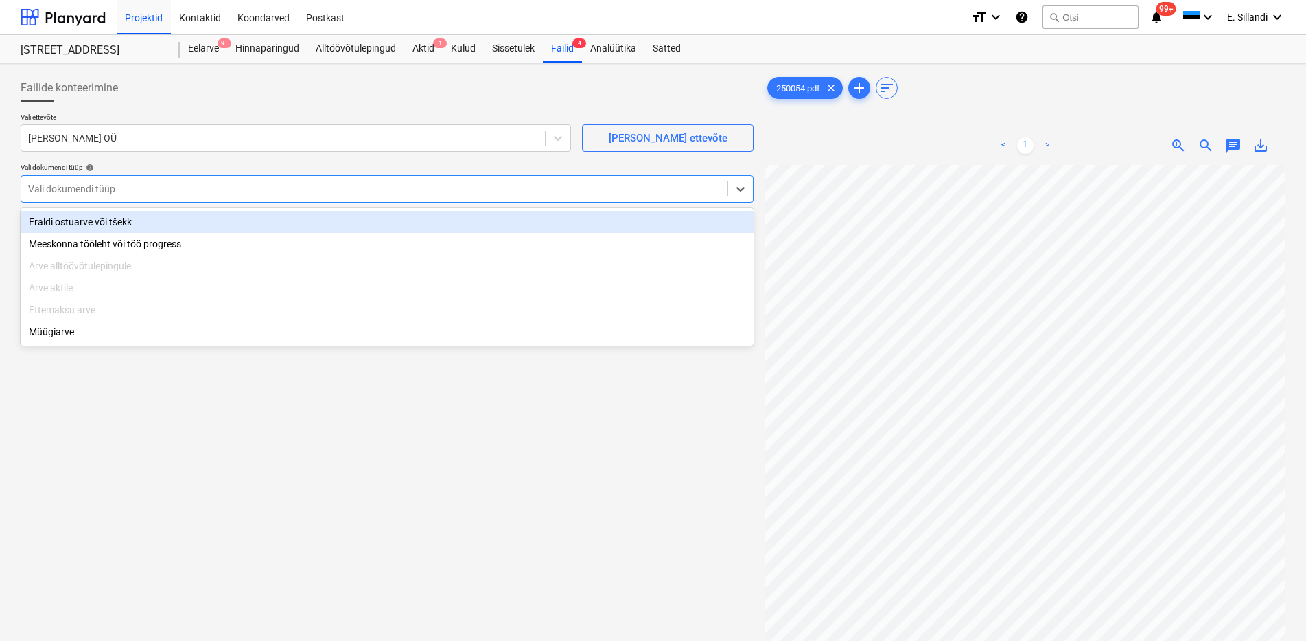
click at [55, 229] on div "Eraldi ostuarve või tšekk" at bounding box center [387, 222] width 733 height 22
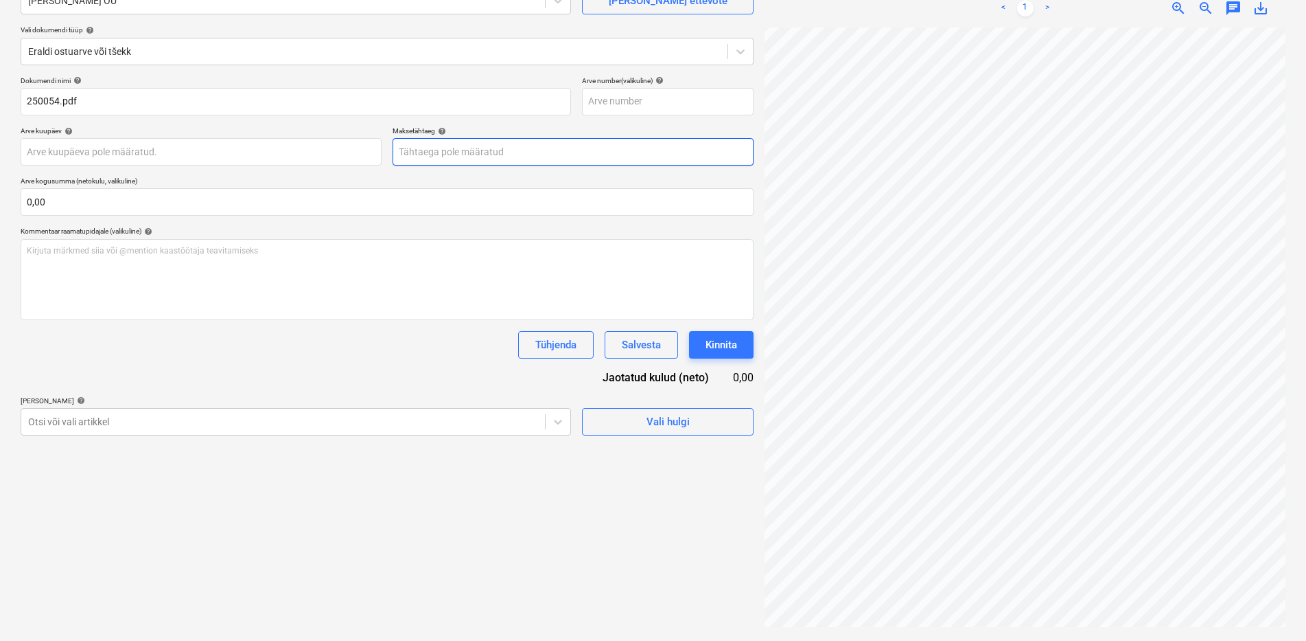
scroll to position [23, 117]
click at [103, 432] on body "Projektid Kontaktid Koondarved Postkast format_size keyboard_arrow_down help se…" at bounding box center [653, 183] width 1306 height 641
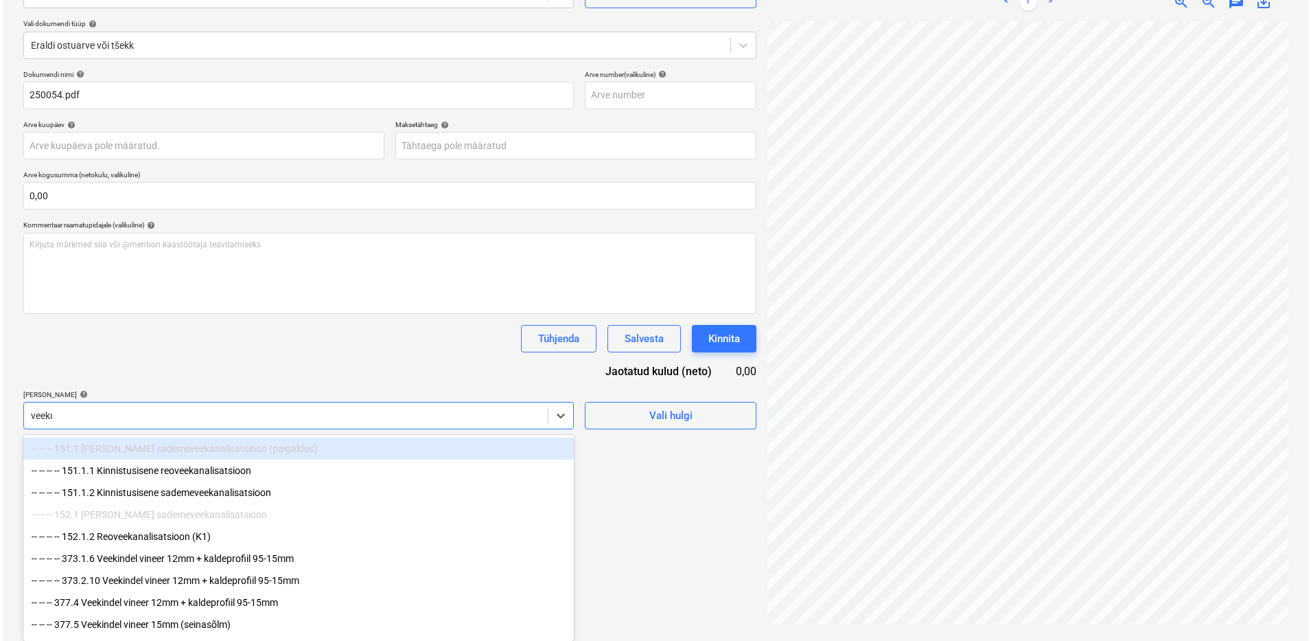
scroll to position [137, 0]
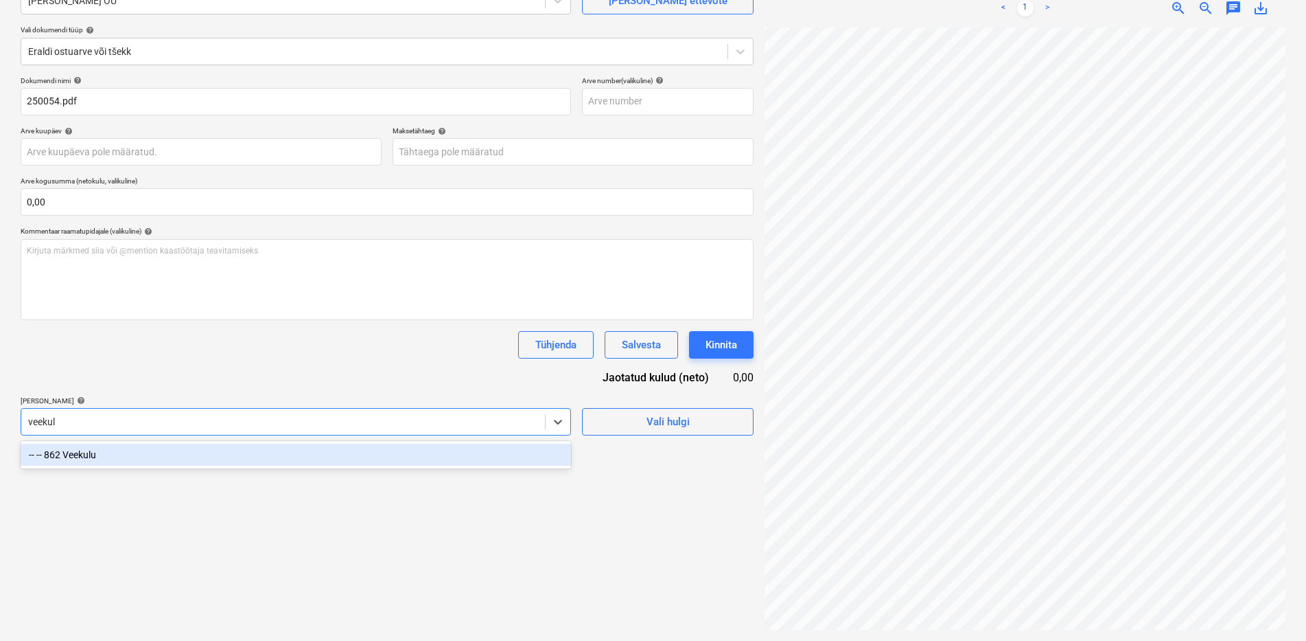
type input "veekulu"
drag, startPoint x: 54, startPoint y: 454, endPoint x: 88, endPoint y: 417, distance: 51.0
click at [54, 455] on div "-- -- 862 Veekulu" at bounding box center [296, 455] width 551 height 22
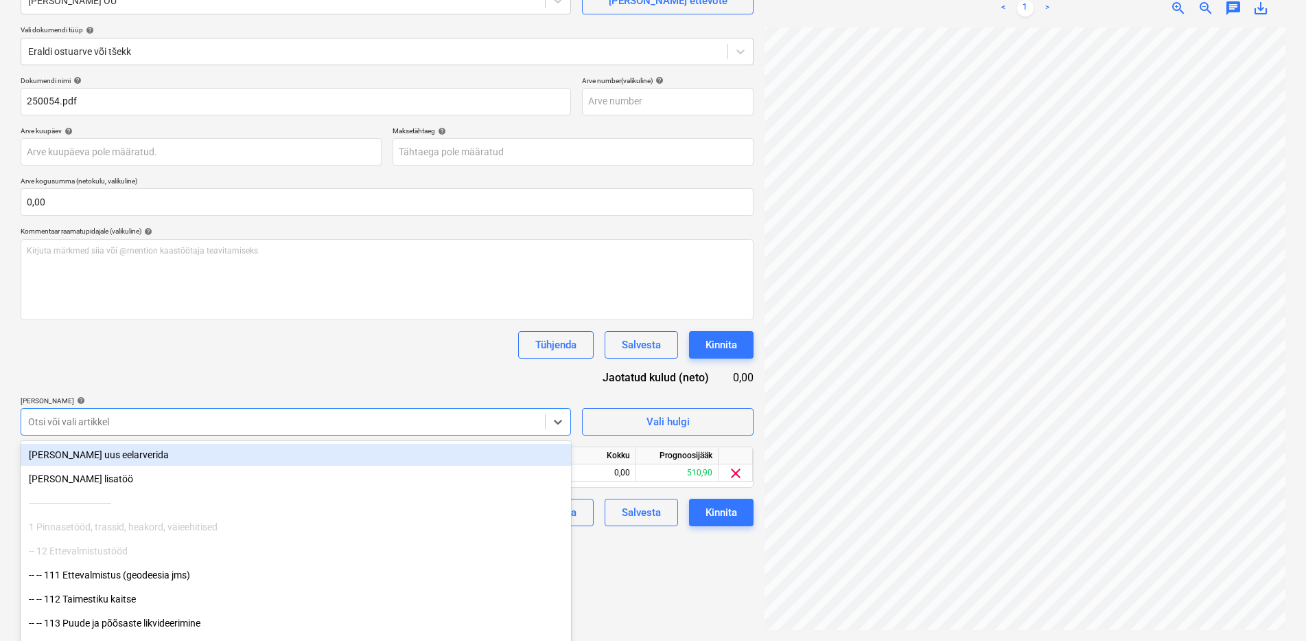
click at [126, 359] on div "Dokumendi nimi help 250054.pdf Arve number (valikuline) help Arve kuupäev help …" at bounding box center [387, 301] width 733 height 450
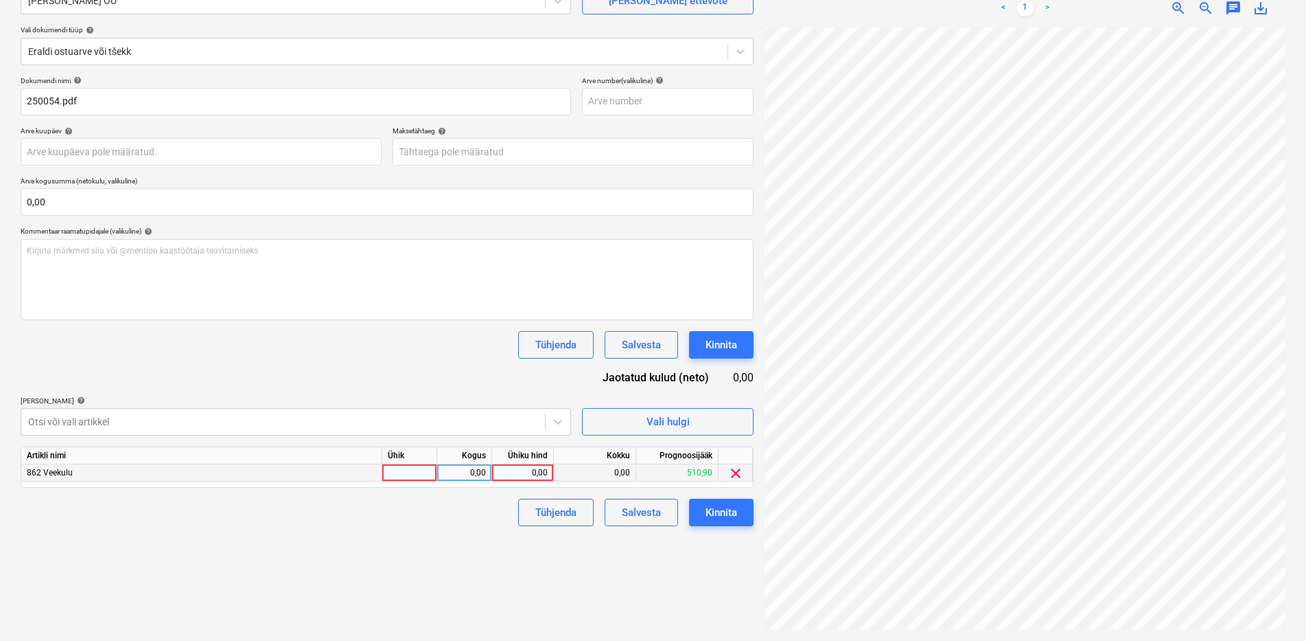
click at [508, 474] on div "0,00" at bounding box center [523, 472] width 50 height 17
type input "318,37"
click at [494, 556] on div "Failide konteerimine Vali ettevõte [PERSON_NAME] OÜ [PERSON_NAME] uus ettevõte …" at bounding box center [387, 283] width 744 height 704
click at [724, 513] on div "Kinnita" at bounding box center [722, 512] width 32 height 18
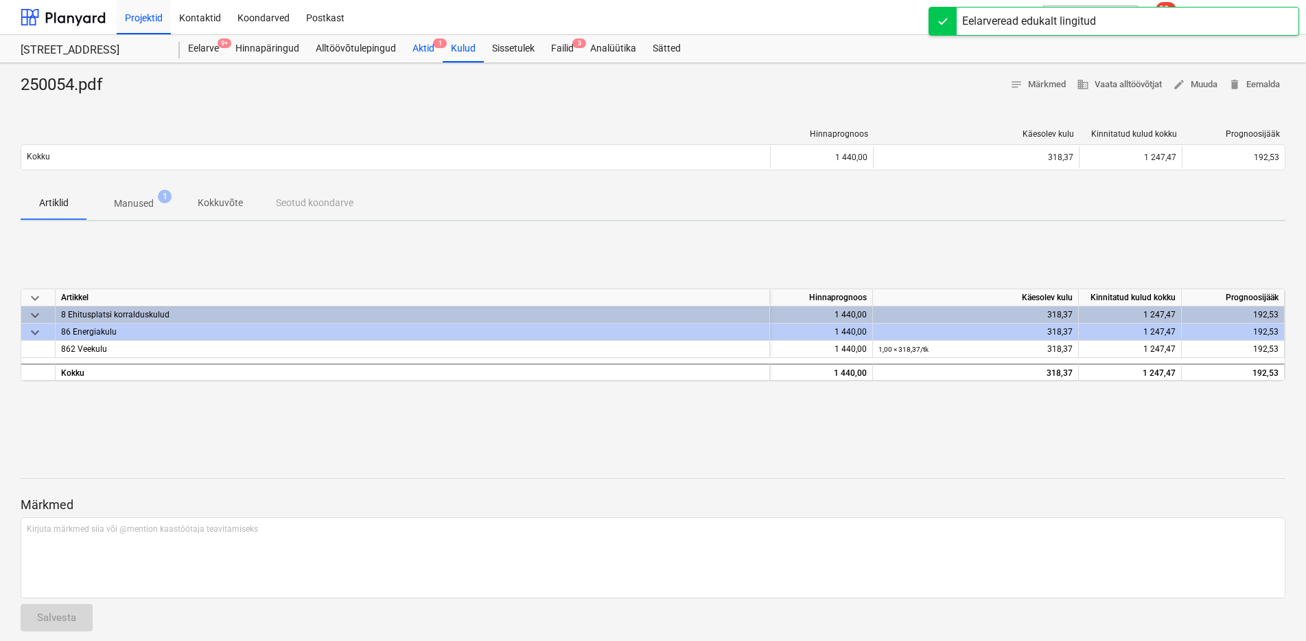
click at [420, 52] on div "Aktid 1" at bounding box center [423, 48] width 38 height 27
